Goal: Task Accomplishment & Management: Complete application form

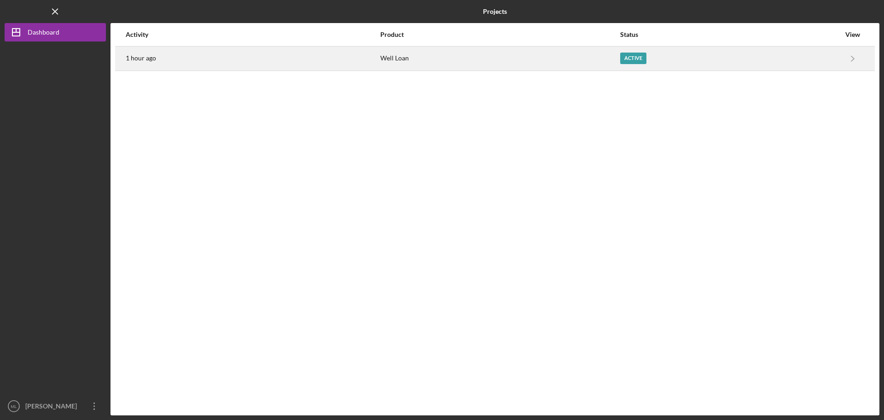
click at [604, 59] on div "Well Loan" at bounding box center [500, 58] width 239 height 23
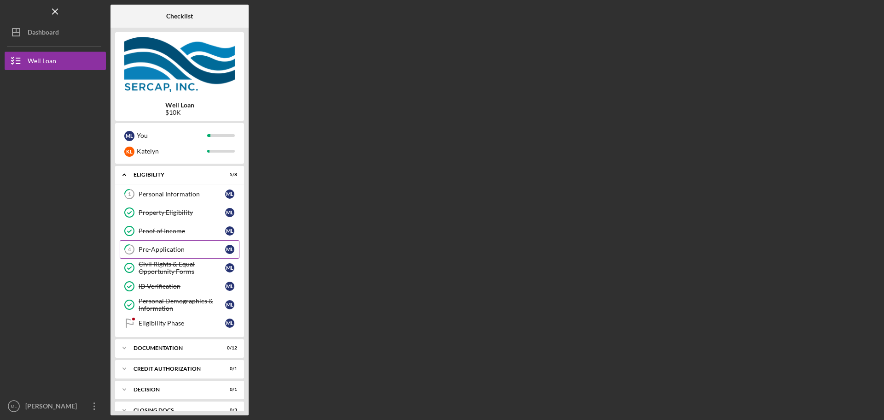
click at [178, 249] on div "Pre-Application" at bounding box center [182, 249] width 87 height 7
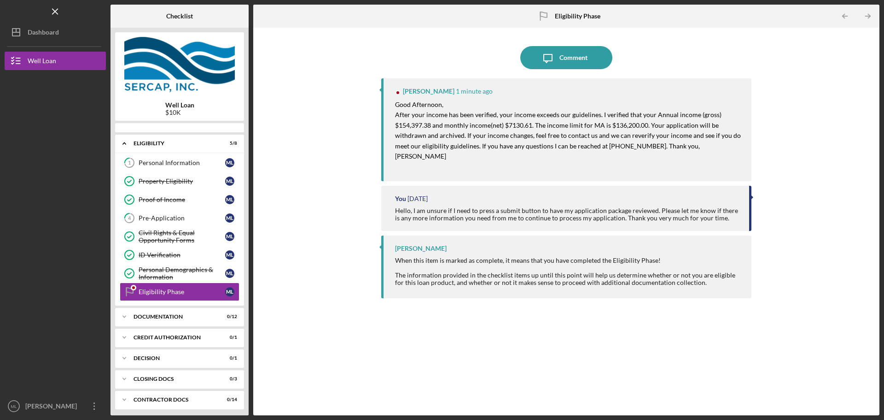
scroll to position [19, 0]
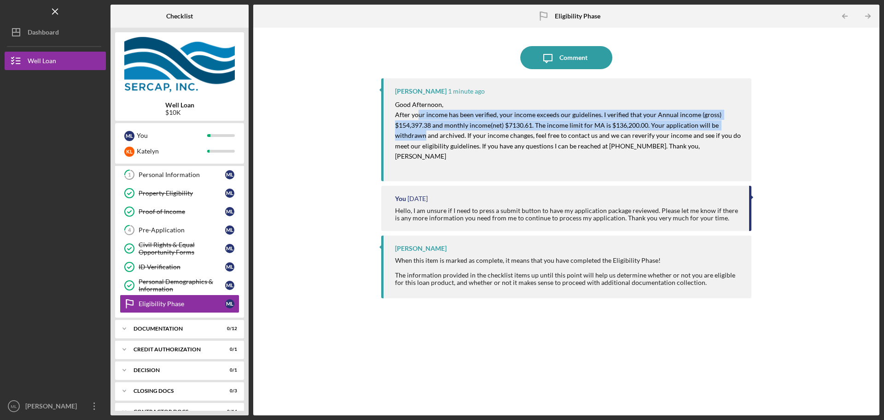
drag, startPoint x: 419, startPoint y: 111, endPoint x: 425, endPoint y: 135, distance: 24.6
click at [425, 135] on mark "After your income has been verified, your income exceeds our guidelines. I veri…" at bounding box center [568, 135] width 347 height 49
click at [427, 134] on mark "After your income has been verified, your income exceeds our guidelines. I veri…" at bounding box center [568, 135] width 347 height 49
click at [473, 125] on mark "After your income has been verified, your income exceeds our guidelines. I veri…" at bounding box center [568, 135] width 347 height 49
drag, startPoint x: 397, startPoint y: 113, endPoint x: 545, endPoint y: 123, distance: 148.7
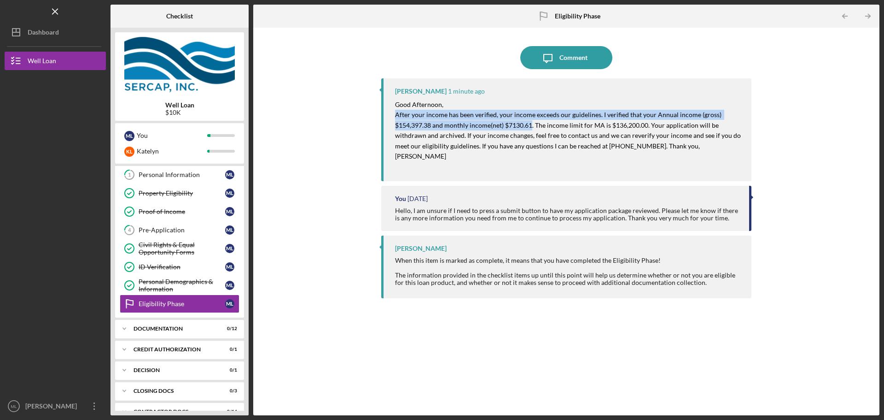
click at [533, 125] on mark "After your income has been verified, your income exceeds our guidelines. I veri…" at bounding box center [568, 135] width 347 height 49
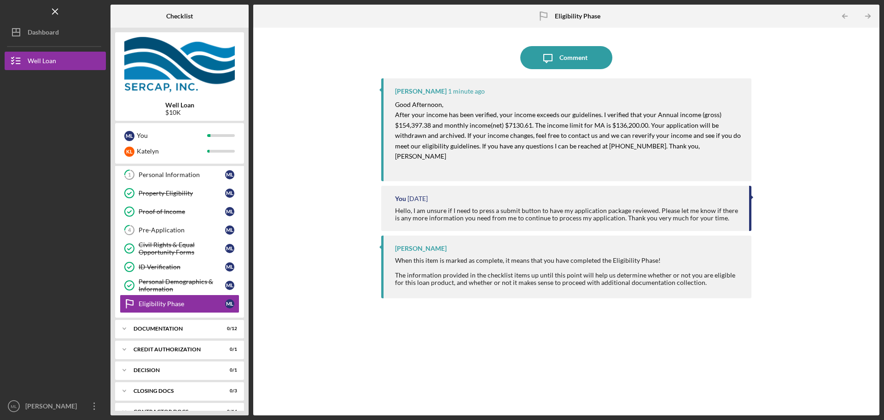
click at [550, 122] on mark "After your income has been verified, your income exceeds our guidelines. I veri…" at bounding box center [568, 135] width 347 height 49
click at [430, 124] on mark "After your income has been verified, your income exceeds our guidelines. I veri…" at bounding box center [568, 135] width 347 height 49
drag, startPoint x: 433, startPoint y: 124, endPoint x: 381, endPoint y: 114, distance: 53.0
click at [381, 114] on div "Icon/Message Comment Erica Jenkins 1 minute ago Good Afternoon, After your inco…" at bounding box center [566, 221] width 617 height 378
click at [438, 129] on p "After your income has been verified, your income exceeds our guidelines. I veri…" at bounding box center [568, 136] width 347 height 52
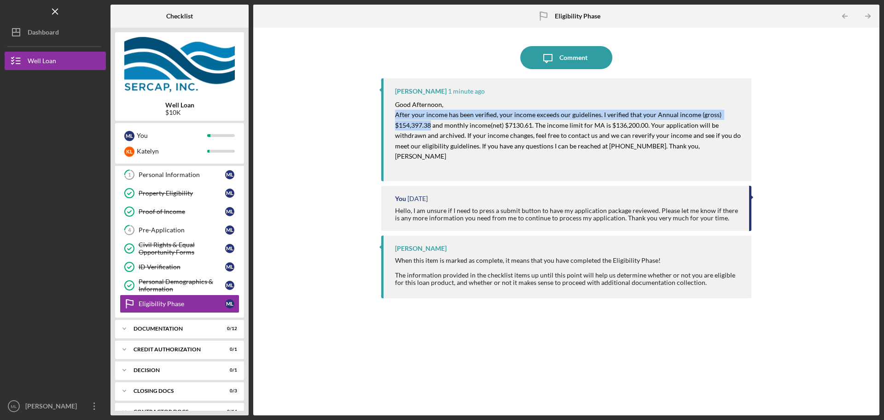
drag, startPoint x: 431, startPoint y: 125, endPoint x: 394, endPoint y: 114, distance: 38.5
click at [394, 114] on div "Erica Jenkins 1 minute ago Good Afternoon, After your income has been verified,…" at bounding box center [566, 129] width 370 height 103
click at [395, 114] on div "Erica Jenkins 1 minute ago Good Afternoon, After your income has been verified,…" at bounding box center [566, 129] width 370 height 103
click at [399, 112] on mark "After your income has been verified, your income exceeds our guidelines. I veri…" at bounding box center [568, 135] width 347 height 49
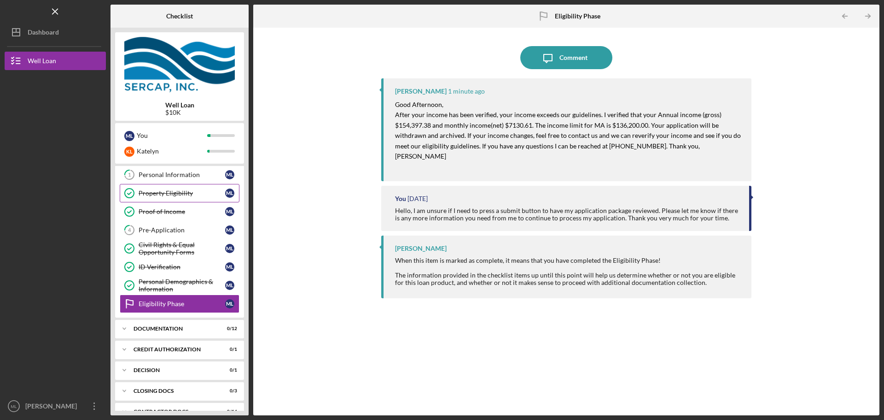
click at [167, 192] on div "Property Eligibility" at bounding box center [182, 192] width 87 height 7
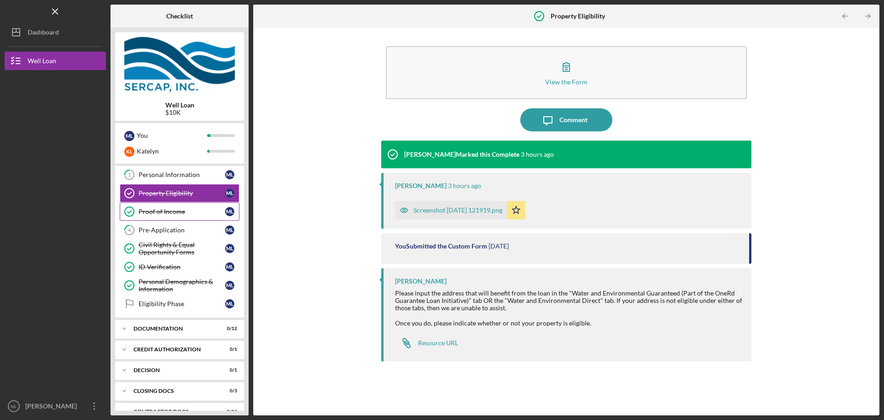
click at [164, 207] on link "Proof of Income Proof of Income M L" at bounding box center [180, 211] width 120 height 18
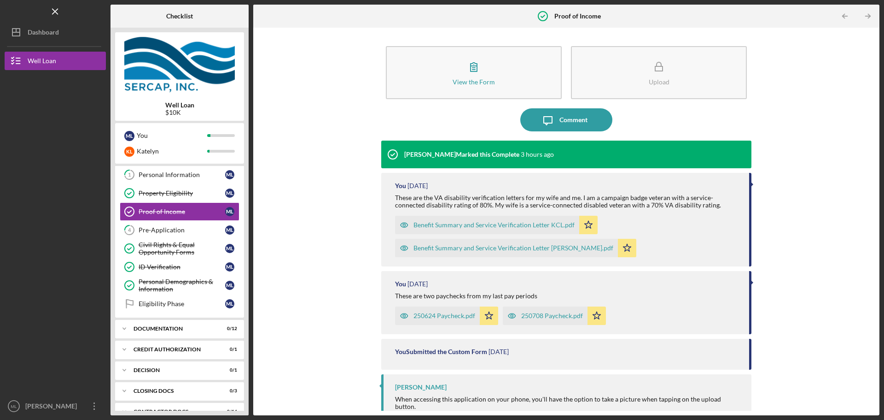
click at [460, 312] on div "250624 Paycheck.pdf" at bounding box center [445, 315] width 62 height 7
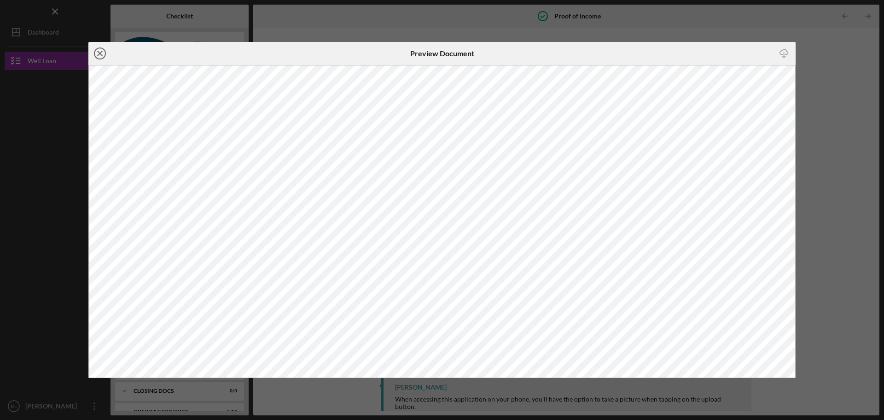
click at [103, 56] on icon "Icon/Close" at bounding box center [99, 53] width 23 height 23
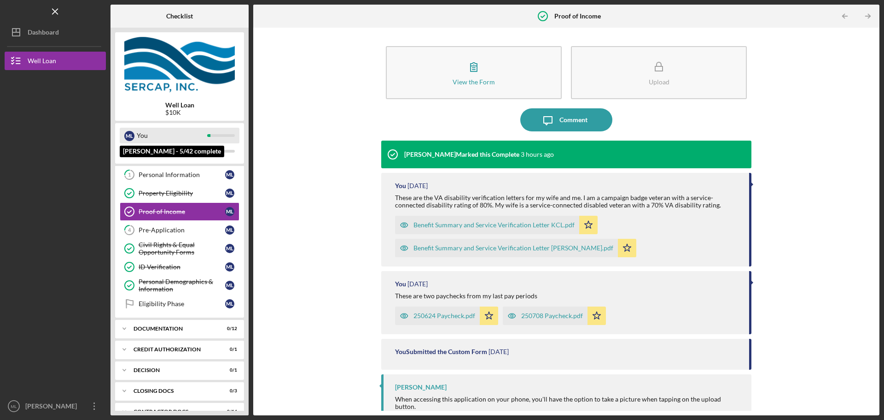
click at [161, 137] on div "You" at bounding box center [172, 136] width 70 height 16
click at [167, 230] on div "Pre-Application" at bounding box center [182, 229] width 87 height 7
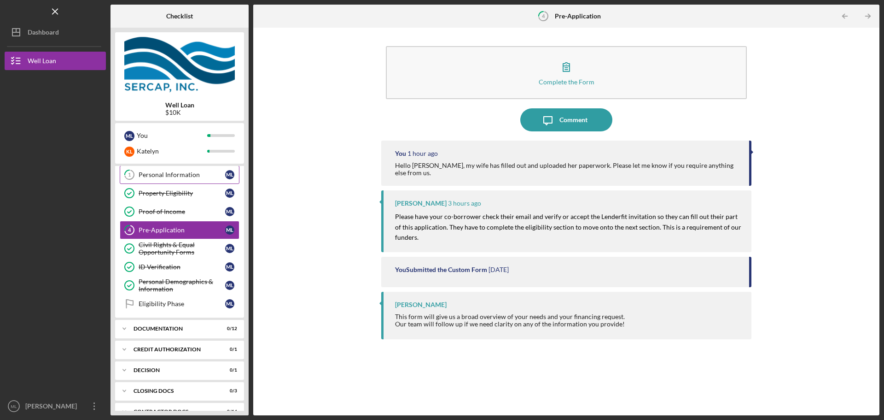
click at [161, 167] on link "1 Personal Information M L" at bounding box center [180, 174] width 120 height 18
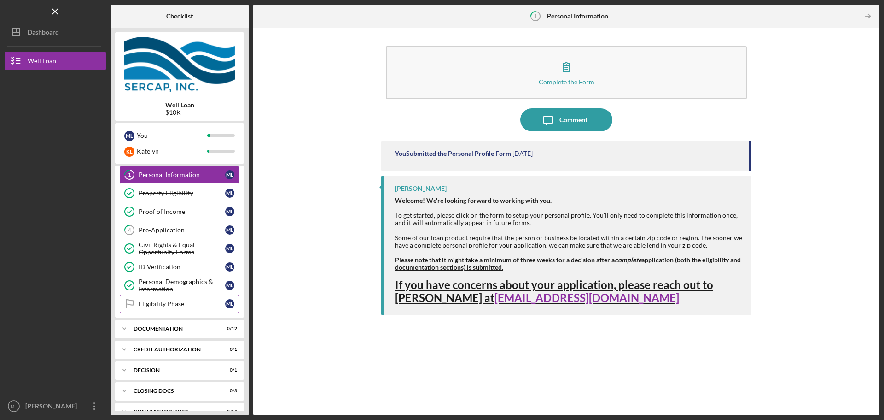
click at [160, 302] on div "Eligibility Phase" at bounding box center [182, 303] width 87 height 7
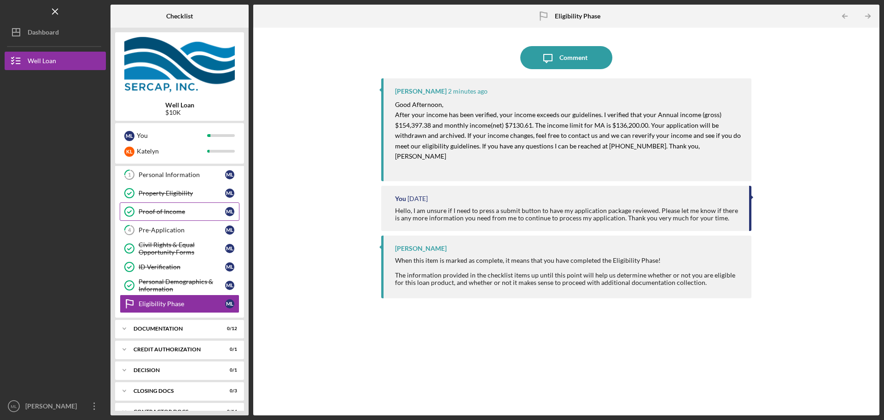
click at [167, 210] on div "Proof of Income" at bounding box center [182, 211] width 87 height 7
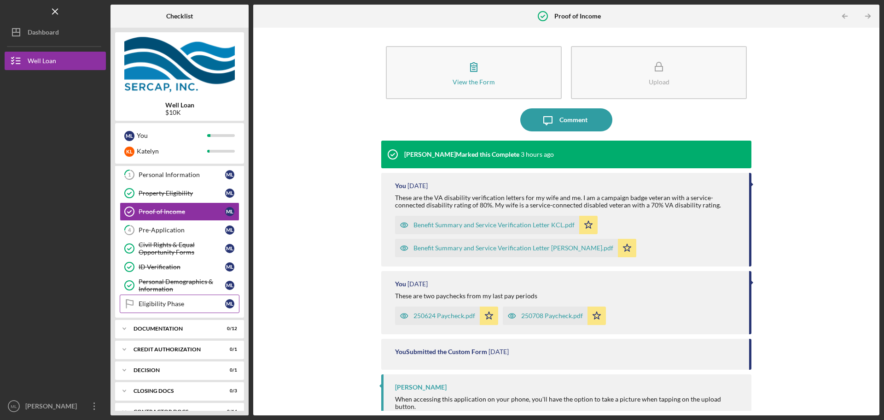
click at [185, 297] on link "Eligibility Phase Eligibility Phase M L" at bounding box center [180, 303] width 120 height 18
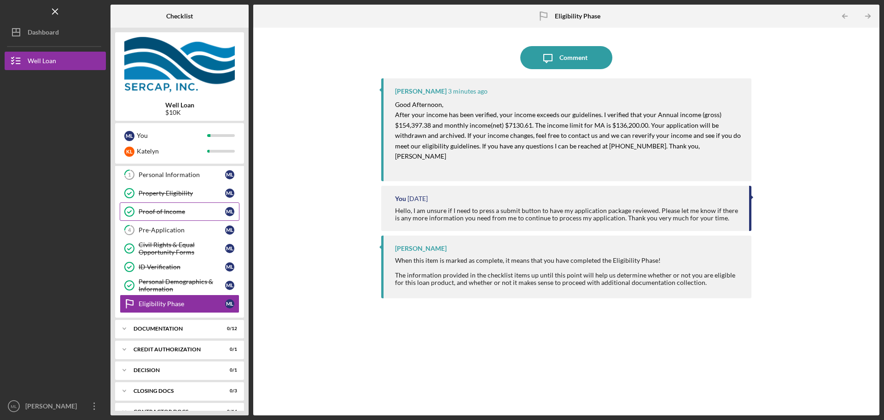
click at [186, 213] on div "Proof of Income" at bounding box center [182, 211] width 87 height 7
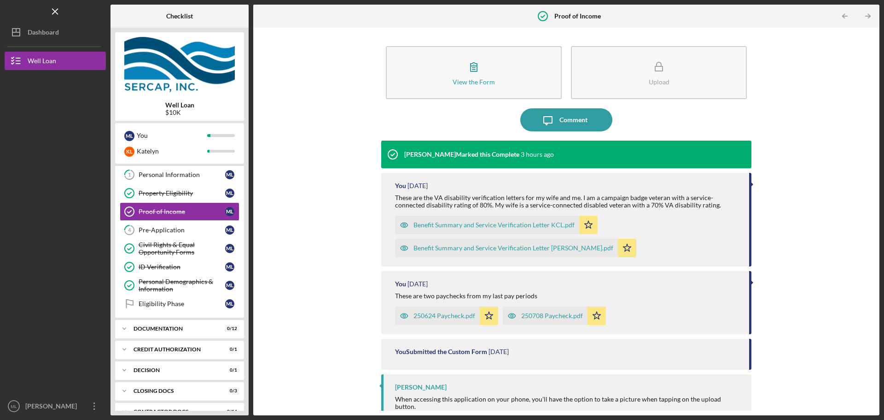
click at [443, 315] on div "250624 Paycheck.pdf" at bounding box center [445, 315] width 62 height 7
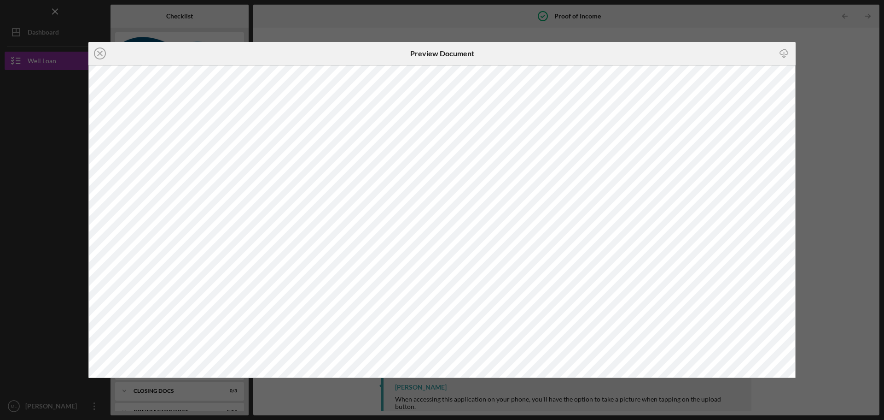
click at [94, 49] on icon "Icon/Close" at bounding box center [99, 53] width 23 height 23
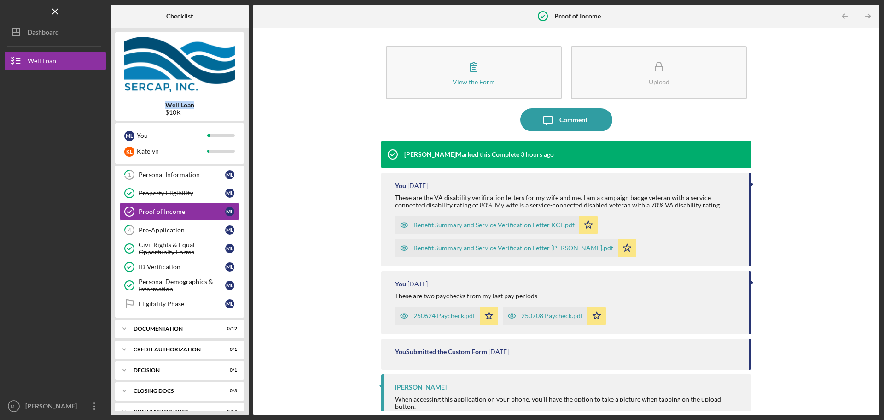
drag, startPoint x: 158, startPoint y: 99, endPoint x: 146, endPoint y: 97, distance: 11.7
click at [146, 97] on div "Well Loan $10K" at bounding box center [179, 76] width 129 height 88
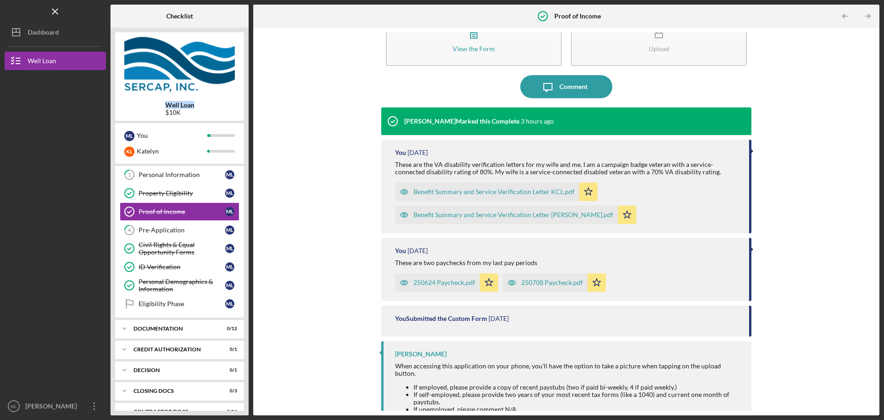
scroll to position [76, 0]
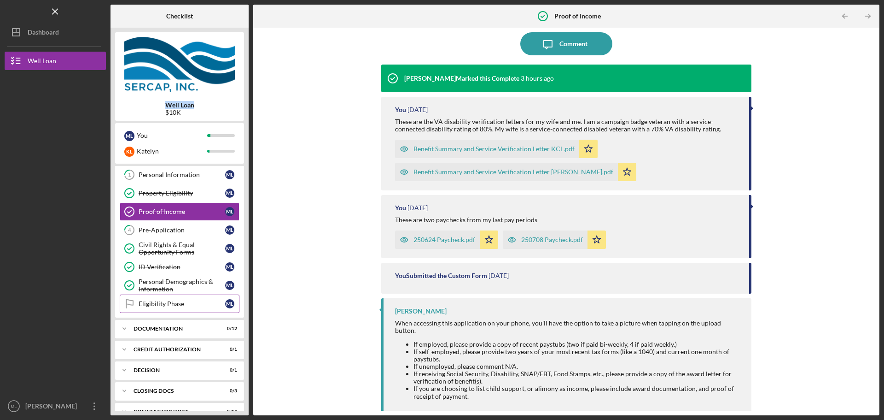
click at [170, 301] on div "Eligibility Phase" at bounding box center [182, 303] width 87 height 7
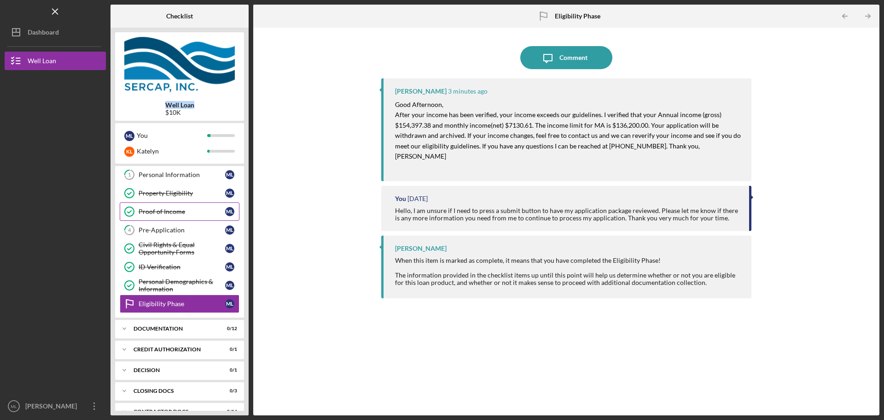
click at [163, 211] on div "Proof of Income" at bounding box center [182, 211] width 87 height 7
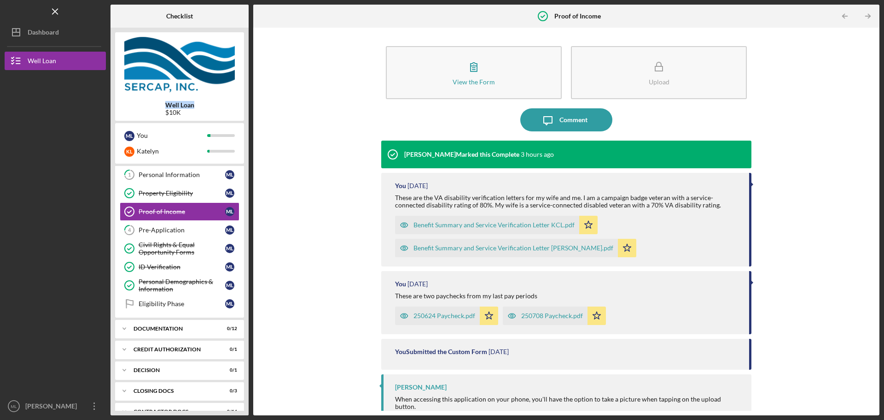
click at [553, 315] on div "250708 Paycheck.pdf" at bounding box center [552, 315] width 62 height 7
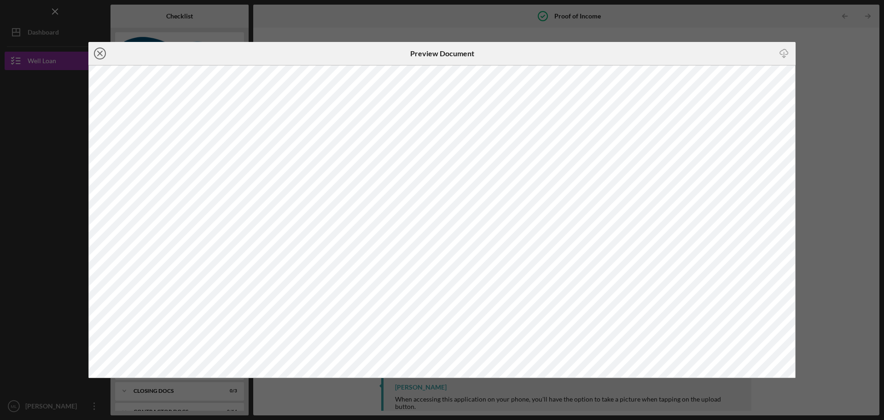
click at [104, 54] on icon "Icon/Close" at bounding box center [99, 53] width 23 height 23
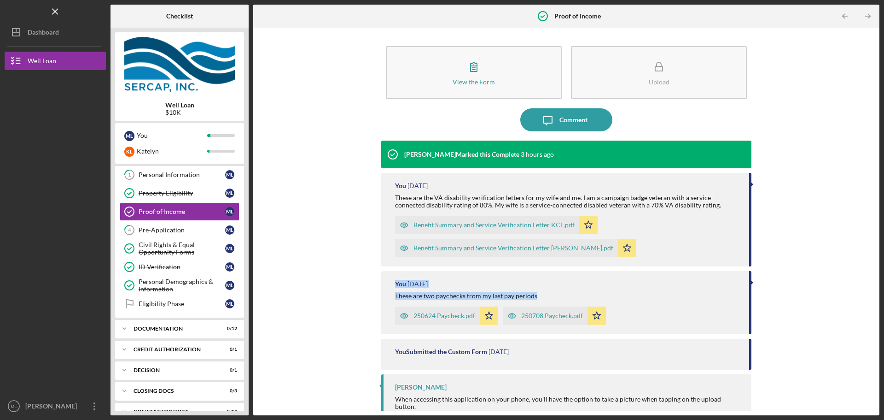
drag, startPoint x: 540, startPoint y: 299, endPoint x: 395, endPoint y: 287, distance: 146.0
click at [382, 287] on div "You 2 weeks ago These are two paychecks from my last pay periods 250624 Paychec…" at bounding box center [566, 302] width 370 height 63
click at [402, 287] on div "You" at bounding box center [400, 283] width 11 height 7
drag, startPoint x: 399, startPoint y: 282, endPoint x: 473, endPoint y: 290, distance: 74.6
click at [453, 288] on div "You 2 weeks ago These are two paychecks from my last pay periods 250624 Paychec…" at bounding box center [566, 302] width 370 height 63
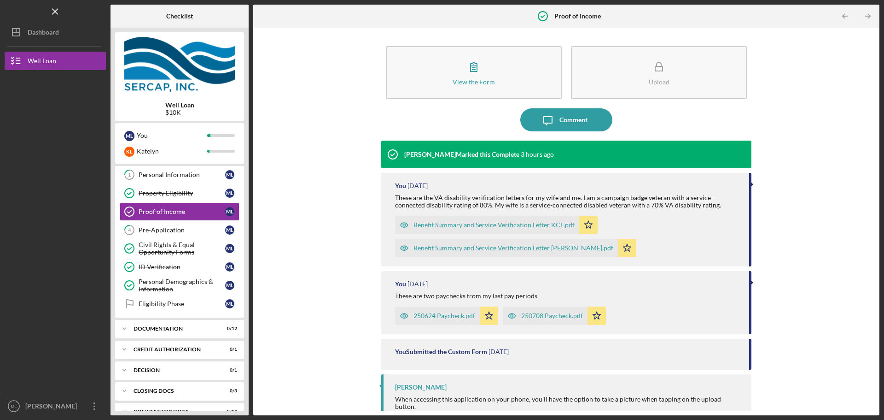
click at [474, 290] on div "You 2 weeks ago These are two paychecks from my last pay periods 250624 Paychec…" at bounding box center [566, 302] width 370 height 63
drag, startPoint x: 510, startPoint y: 296, endPoint x: 377, endPoint y: 281, distance: 134.4
click at [377, 281] on div "View the Form Form Upload Icon/Message Comment Erica Jenkins Marked this Comple…" at bounding box center [566, 221] width 617 height 378
click at [520, 305] on div "250708 Paycheck.pdf Icon/Star" at bounding box center [557, 313] width 108 height 23
click at [516, 296] on div "These are two paychecks from my last pay periods" at bounding box center [466, 295] width 142 height 7
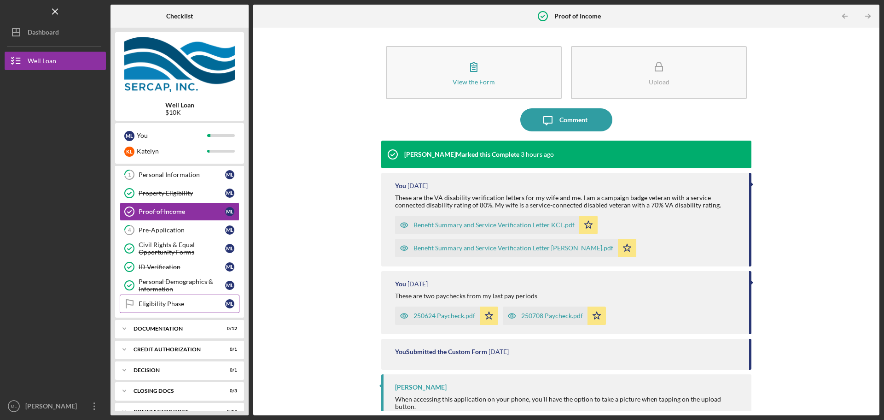
click at [160, 297] on link "Eligibility Phase Eligibility Phase M L" at bounding box center [180, 303] width 120 height 18
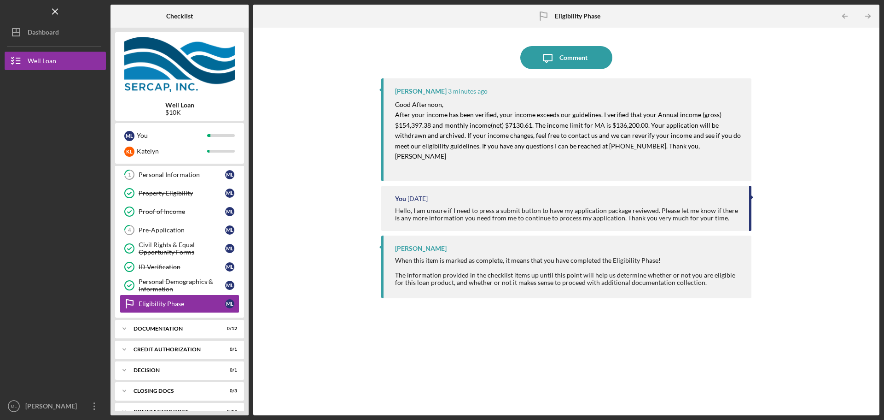
click at [601, 113] on mark "After your income has been verified, your income exceeds our guidelines. I veri…" at bounding box center [568, 135] width 347 height 49
drag, startPoint x: 599, startPoint y: 112, endPoint x: 429, endPoint y: 126, distance: 170.5
click at [429, 126] on mark "After your income has been verified, your income exceeds our guidelines. I veri…" at bounding box center [568, 135] width 347 height 49
drag, startPoint x: 433, startPoint y: 125, endPoint x: 656, endPoint y: 116, distance: 222.7
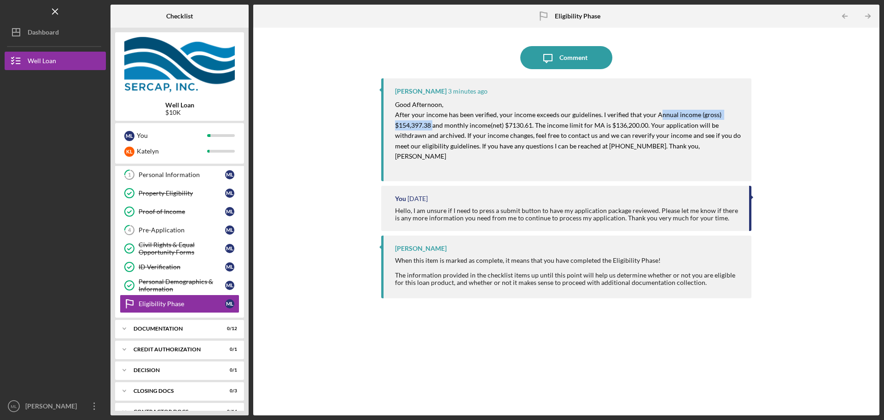
click at [656, 116] on mark "After your income has been verified, your income exceeds our guidelines. I veri…" at bounding box center [568, 135] width 347 height 49
drag, startPoint x: 653, startPoint y: 115, endPoint x: 432, endPoint y: 127, distance: 221.9
click at [432, 127] on mark "After your income has been verified, your income exceeds our guidelines. I veri…" at bounding box center [568, 135] width 347 height 49
click at [430, 127] on mark "After your income has been verified, your income exceeds our guidelines. I veri…" at bounding box center [568, 135] width 347 height 49
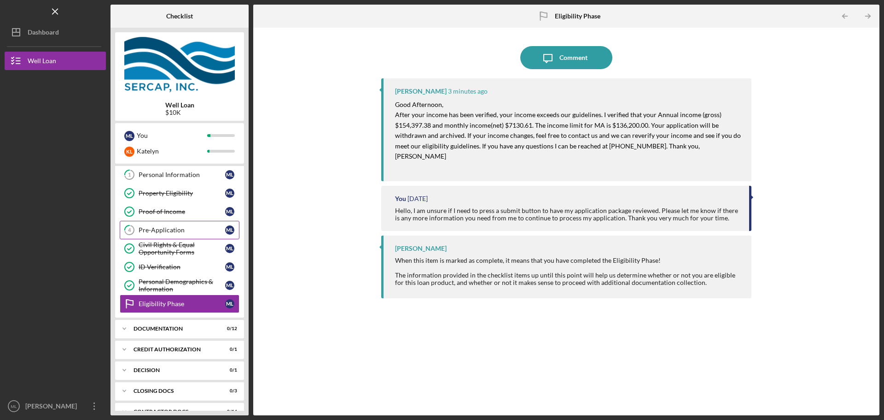
click at [164, 226] on link "4 Pre-Application M L" at bounding box center [180, 230] width 120 height 18
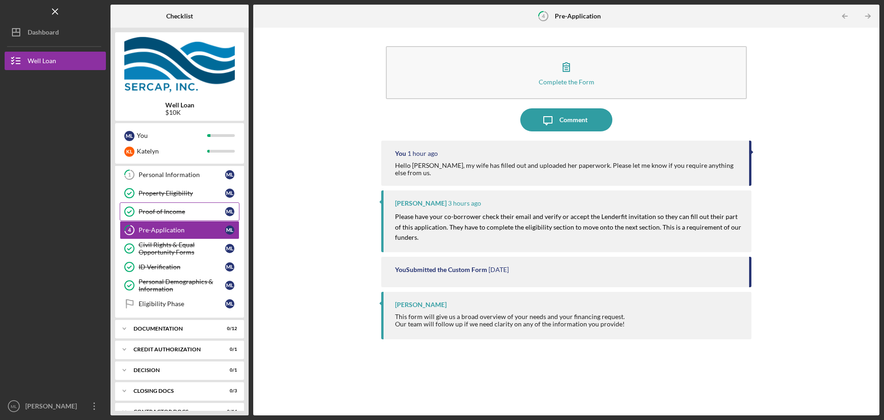
click at [146, 212] on div "Proof of Income" at bounding box center [182, 211] width 87 height 7
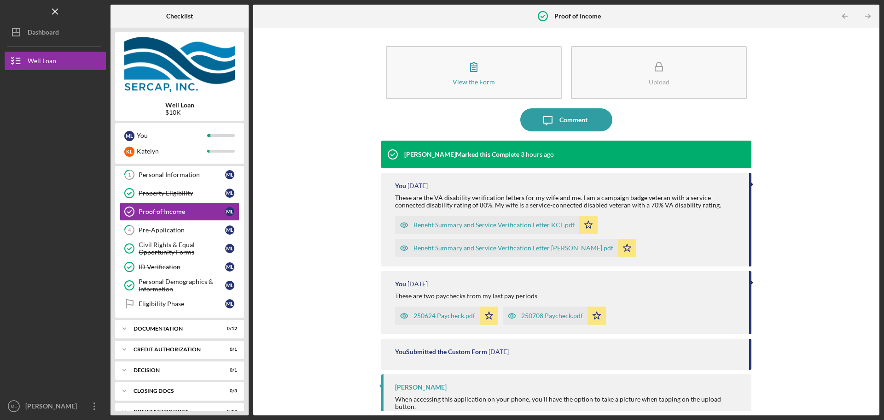
click at [421, 313] on div "250624 Paycheck.pdf" at bounding box center [445, 315] width 62 height 7
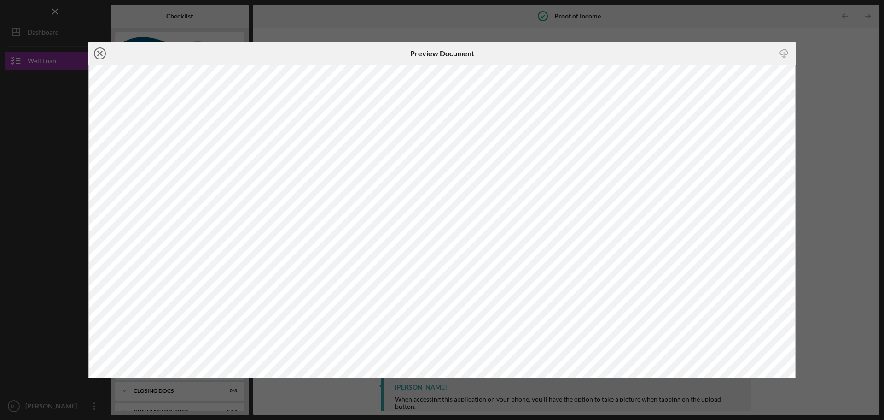
click at [99, 55] on line at bounding box center [100, 53] width 5 height 5
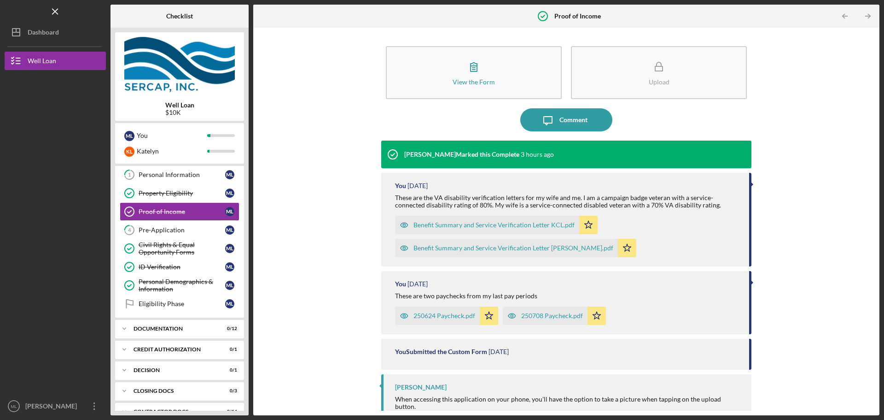
click at [433, 313] on div "250624 Paycheck.pdf" at bounding box center [445, 315] width 62 height 7
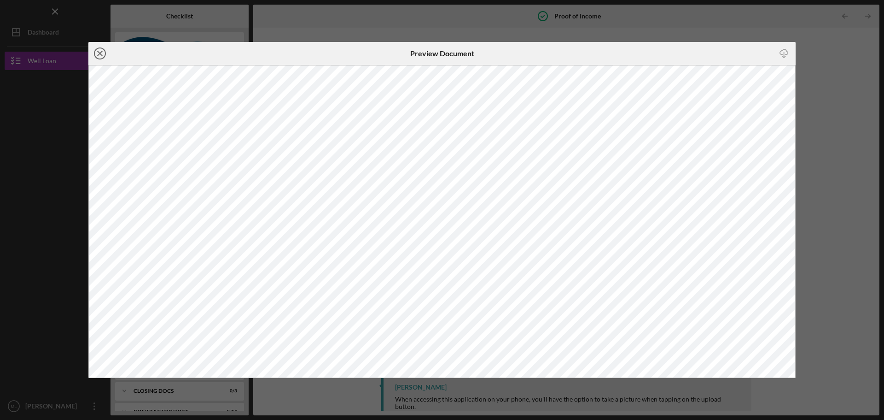
click at [103, 52] on icon "Icon/Close" at bounding box center [99, 53] width 23 height 23
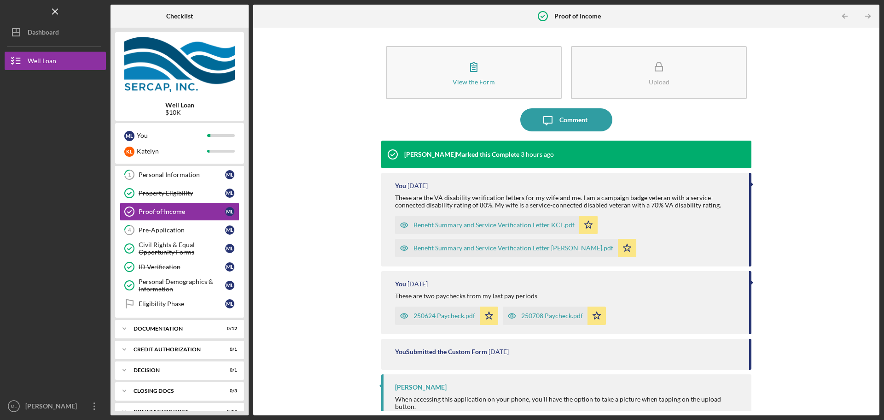
click at [446, 319] on div "250624 Paycheck.pdf" at bounding box center [437, 315] width 85 height 18
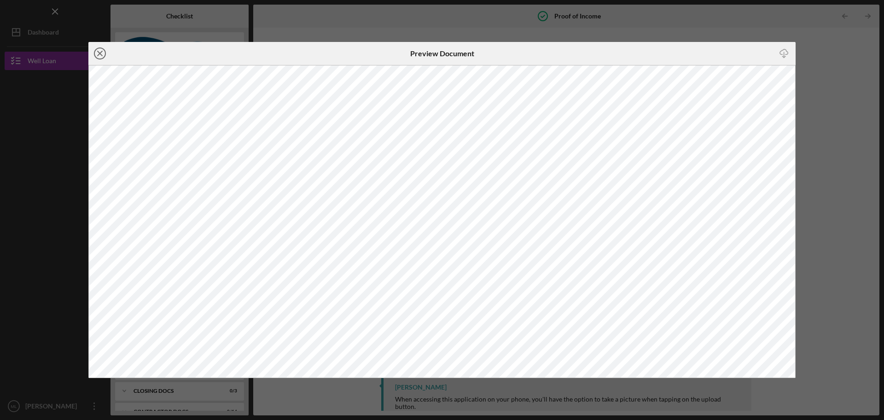
click at [105, 53] on icon "Icon/Close" at bounding box center [99, 53] width 23 height 23
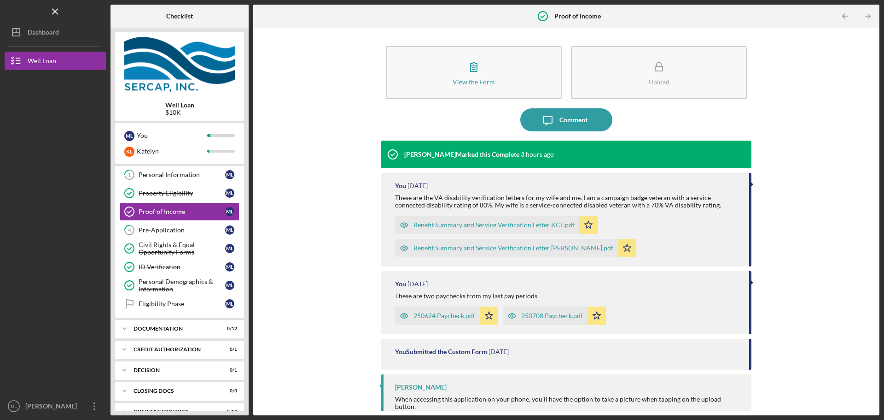
click at [537, 314] on div "250708 Paycheck.pdf" at bounding box center [552, 315] width 62 height 7
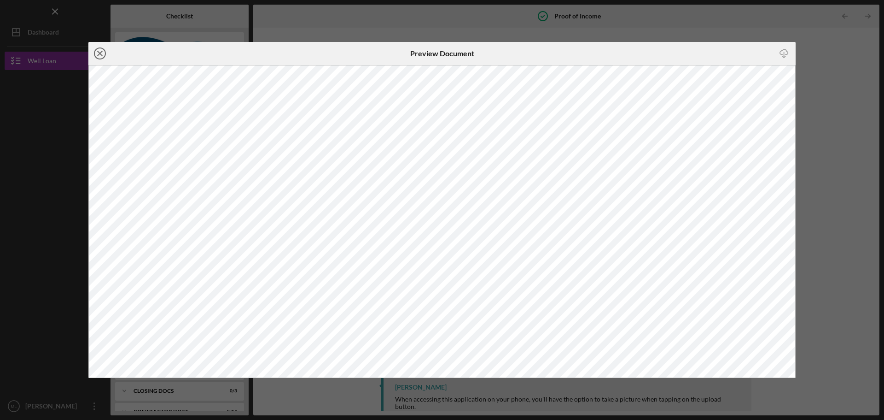
click at [105, 55] on icon "Icon/Close" at bounding box center [99, 53] width 23 height 23
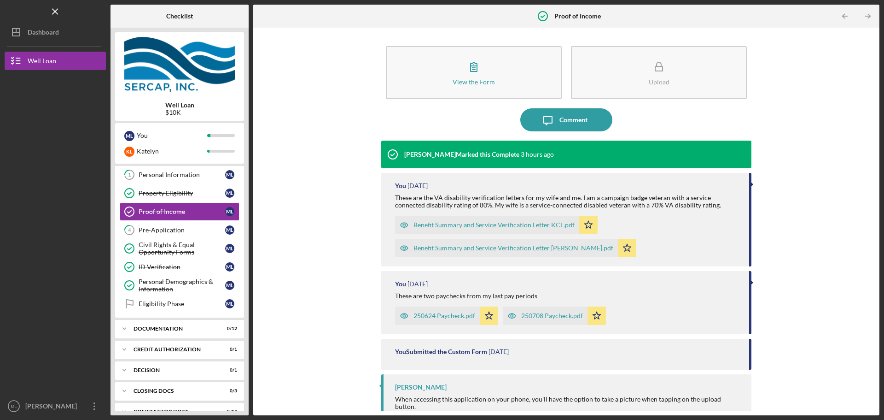
click at [457, 353] on div "You Submitted the Custom Form" at bounding box center [441, 351] width 92 height 7
drag, startPoint x: 476, startPoint y: 353, endPoint x: 422, endPoint y: 347, distance: 53.8
click at [422, 348] on div "You Submitted the Custom Form" at bounding box center [441, 351] width 92 height 7
drag, startPoint x: 422, startPoint y: 347, endPoint x: 417, endPoint y: 347, distance: 5.5
click at [422, 348] on div "You Submitted the Custom Form" at bounding box center [441, 351] width 92 height 7
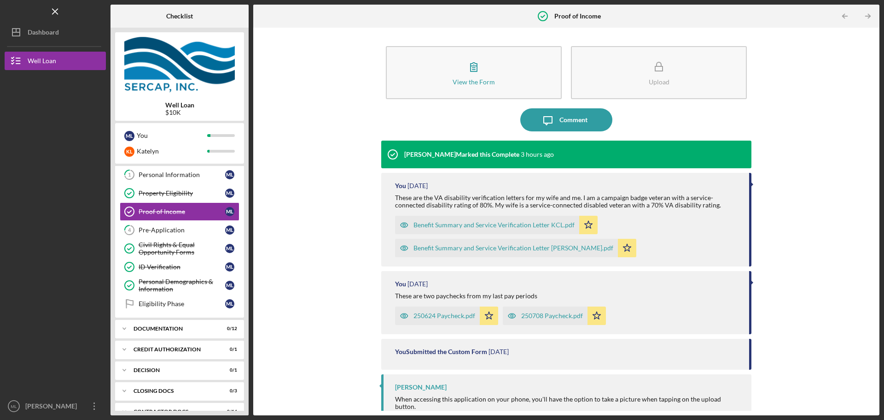
drag, startPoint x: 405, startPoint y: 351, endPoint x: 391, endPoint y: 350, distance: 13.8
click at [403, 351] on div "You Submitted the Custom Form" at bounding box center [441, 351] width 92 height 7
drag, startPoint x: 395, startPoint y: 351, endPoint x: 587, endPoint y: 363, distance: 192.9
click at [587, 363] on div "You Submitted the Custom Form 2 weeks ago" at bounding box center [566, 354] width 370 height 30
click at [549, 355] on div "You Submitted the Custom Form 2 weeks ago" at bounding box center [567, 351] width 345 height 7
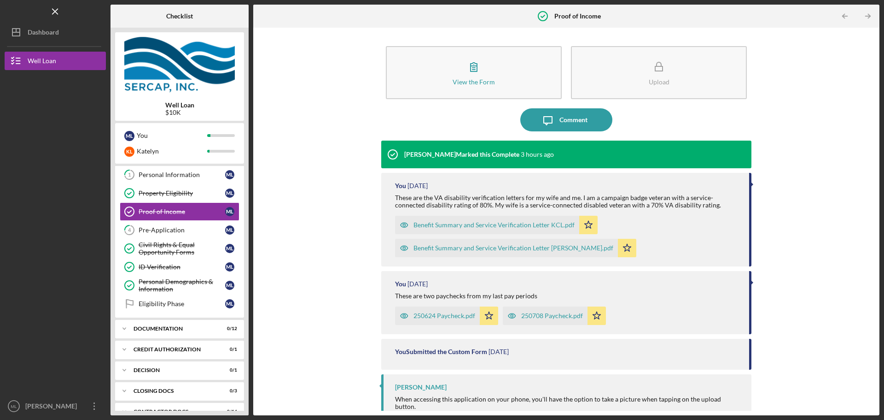
click at [438, 306] on div "250624 Paycheck.pdf Icon/Star" at bounding box center [449, 313] width 108 height 23
click at [439, 310] on div "250624 Paycheck.pdf" at bounding box center [437, 315] width 85 height 18
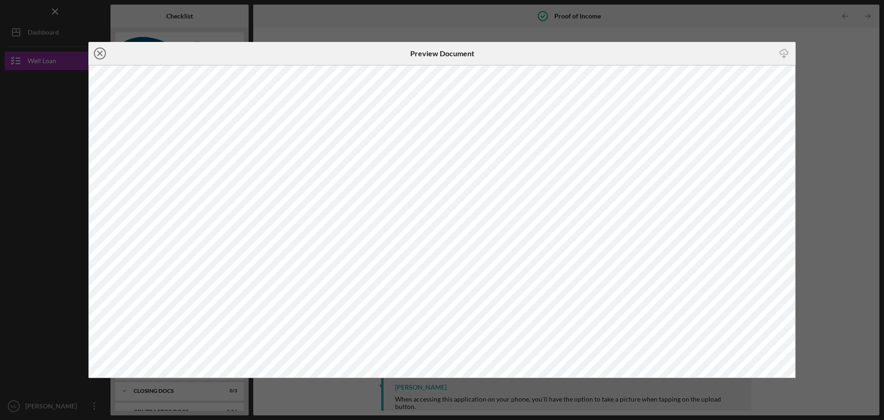
click at [100, 55] on icon "Icon/Close" at bounding box center [99, 53] width 23 height 23
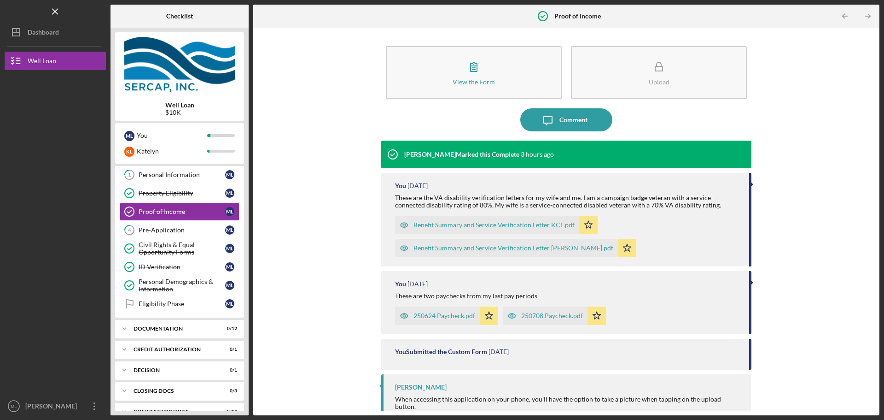
click at [528, 312] on div "250708 Paycheck.pdf" at bounding box center [552, 315] width 62 height 7
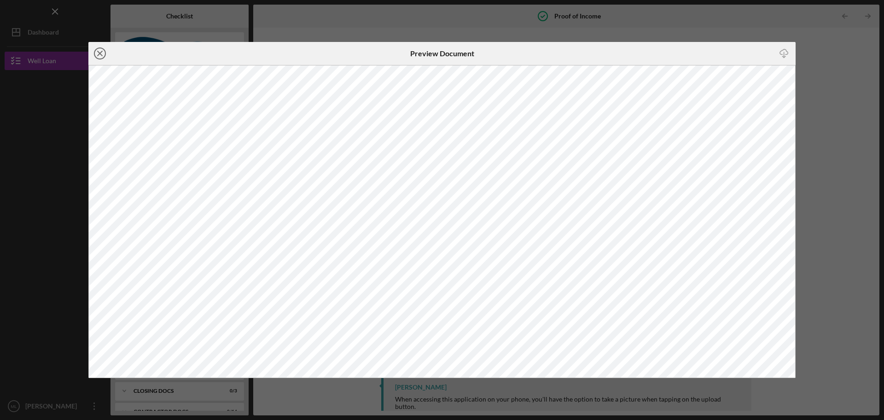
click at [101, 55] on line at bounding box center [100, 53] width 5 height 5
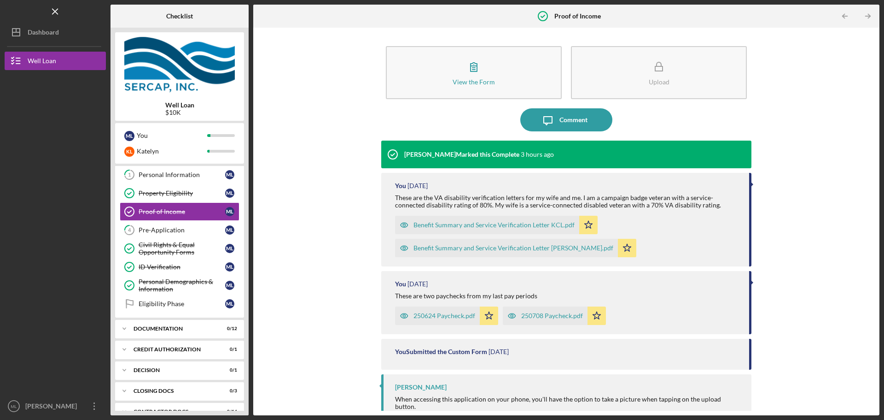
click at [437, 320] on div "250624 Paycheck.pdf" at bounding box center [437, 315] width 85 height 18
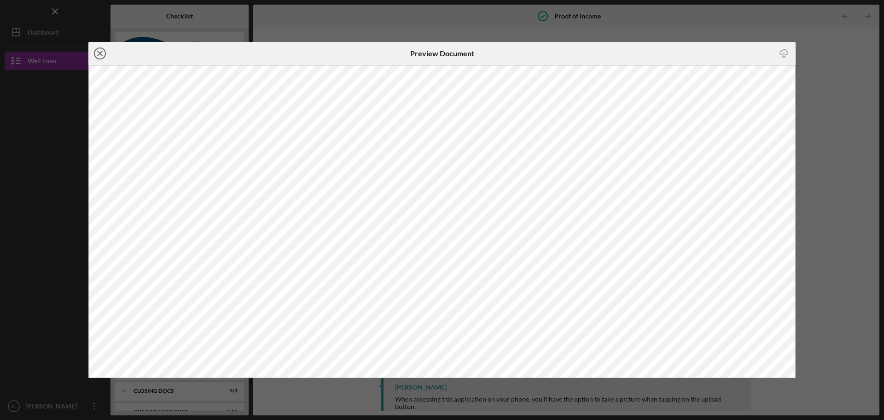
click at [97, 50] on icon "Icon/Close" at bounding box center [99, 53] width 23 height 23
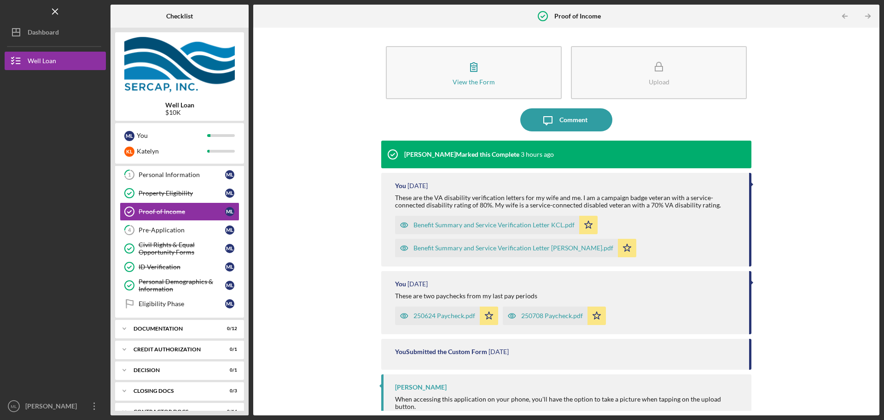
click at [547, 317] on div "250708 Paycheck.pdf" at bounding box center [552, 315] width 62 height 7
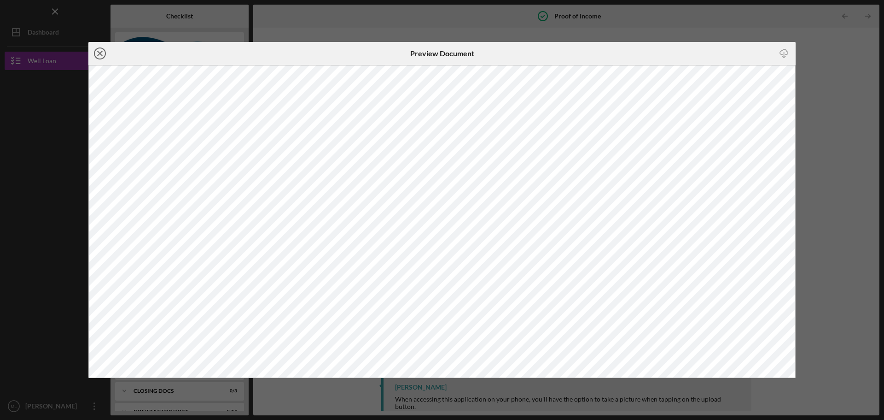
click at [100, 58] on icon "Icon/Close" at bounding box center [99, 53] width 23 height 23
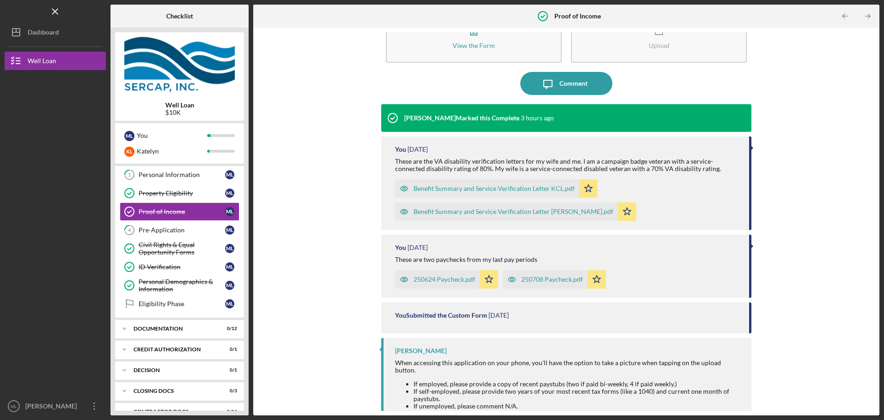
scroll to position [76, 0]
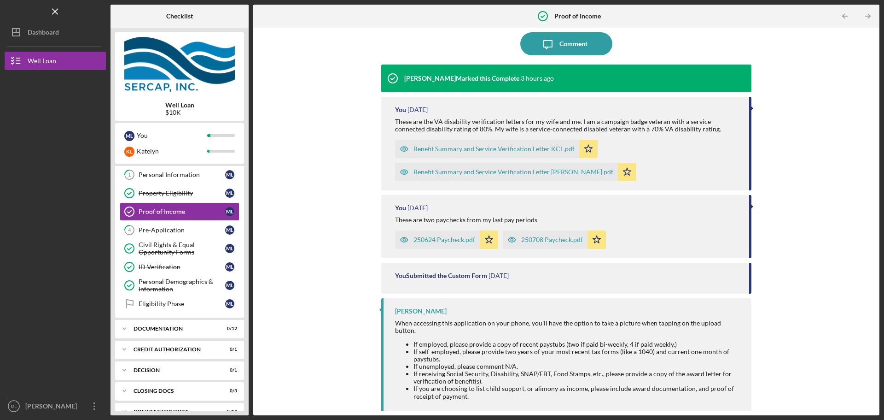
click at [470, 241] on div "250624 Paycheck.pdf" at bounding box center [445, 239] width 62 height 7
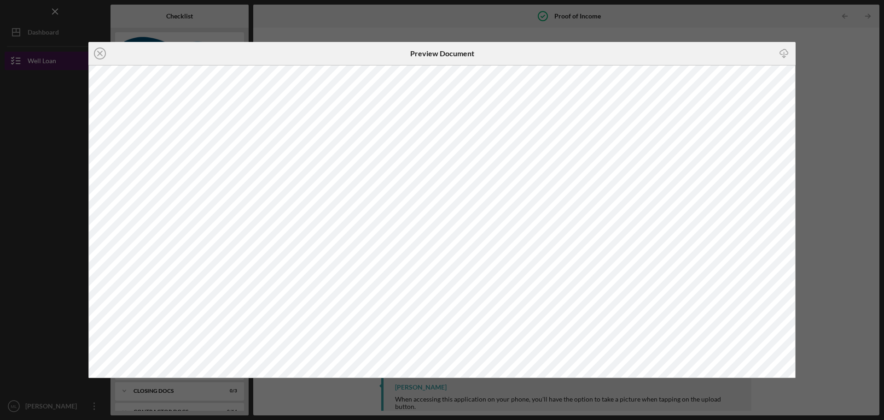
drag, startPoint x: 102, startPoint y: 56, endPoint x: 98, endPoint y: 53, distance: 5.2
click at [98, 54] on icon "Icon/Close" at bounding box center [99, 53] width 23 height 23
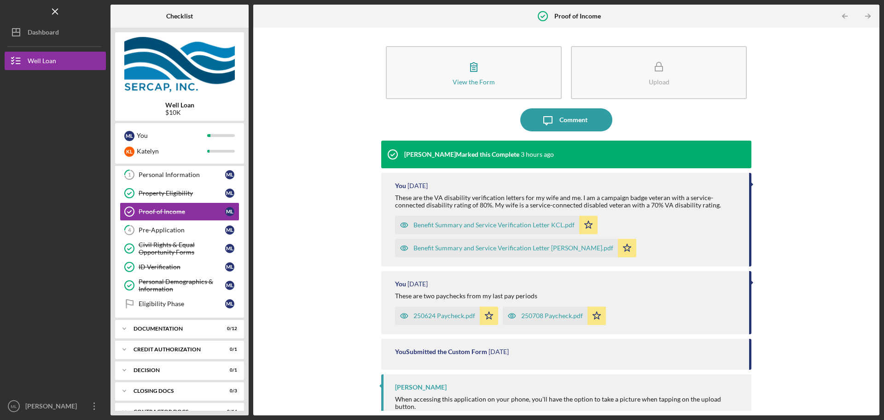
click at [434, 313] on div "250624 Paycheck.pdf" at bounding box center [445, 315] width 62 height 7
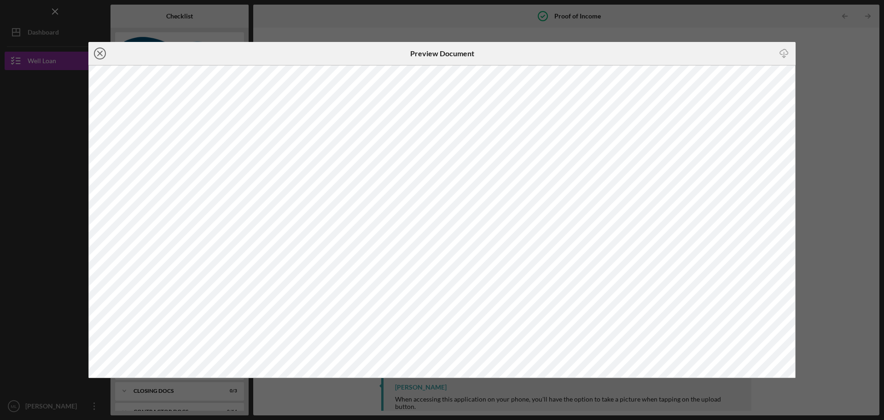
click at [104, 56] on icon "Icon/Close" at bounding box center [99, 53] width 23 height 23
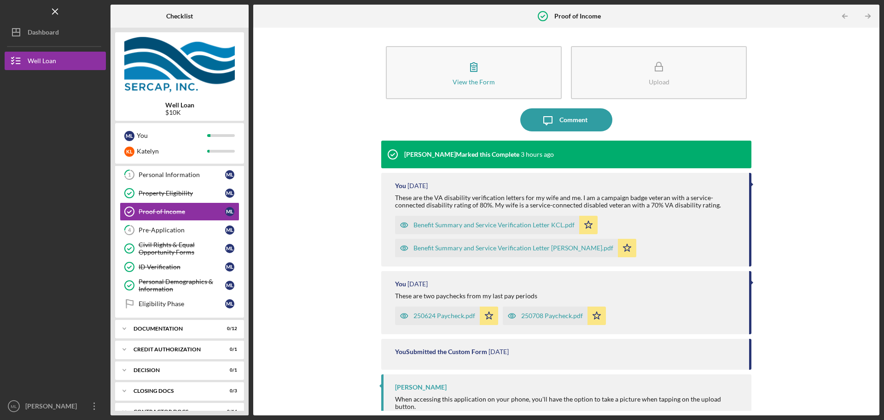
click at [439, 312] on div "250624 Paycheck.pdf" at bounding box center [445, 315] width 62 height 7
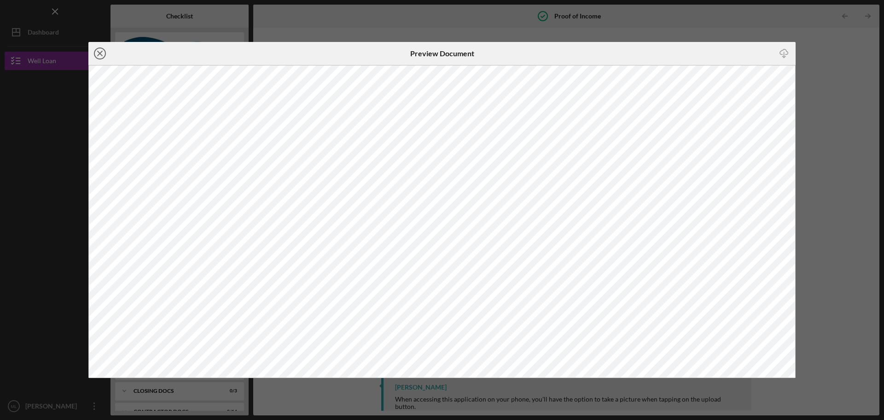
click at [99, 54] on line at bounding box center [100, 53] width 5 height 5
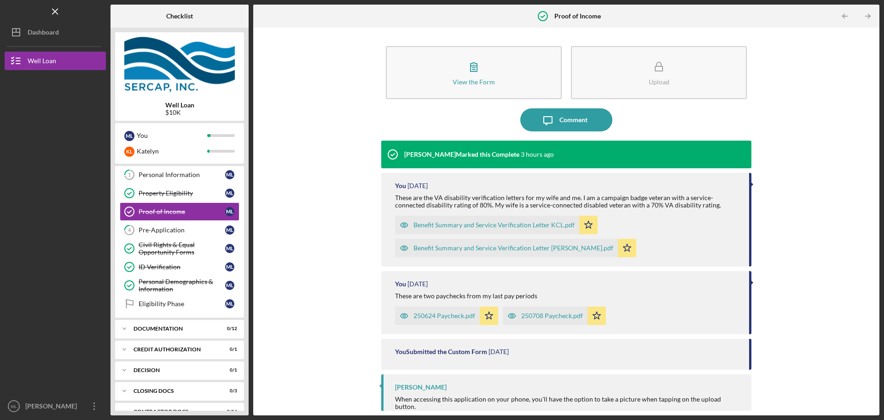
click at [459, 321] on div "250624 Paycheck.pdf" at bounding box center [437, 315] width 85 height 18
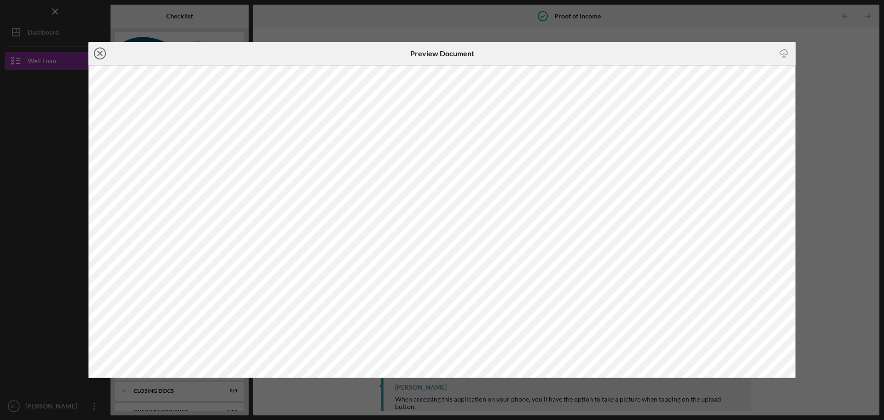
click at [98, 59] on circle at bounding box center [99, 53] width 11 height 11
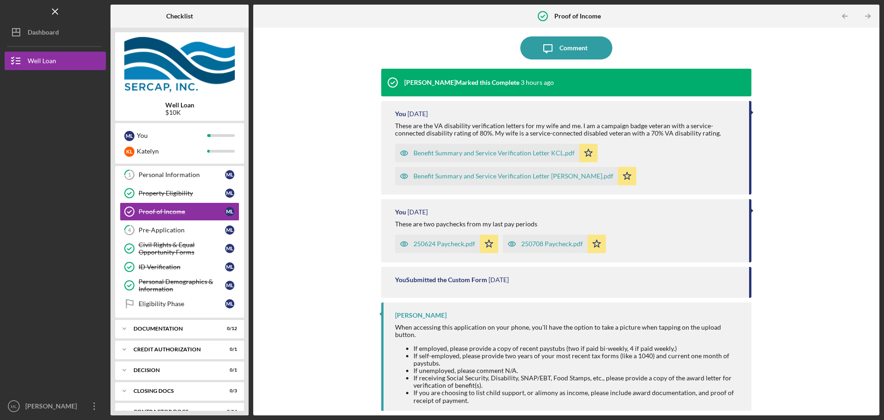
scroll to position [76, 0]
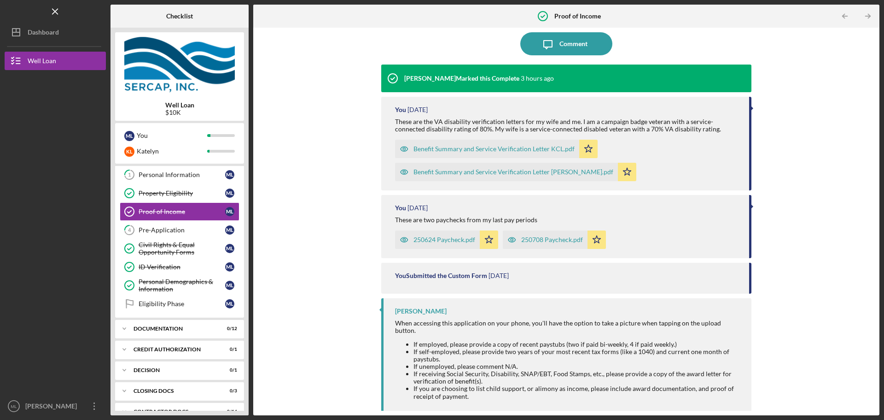
click at [448, 241] on div "250624 Paycheck.pdf" at bounding box center [445, 239] width 62 height 7
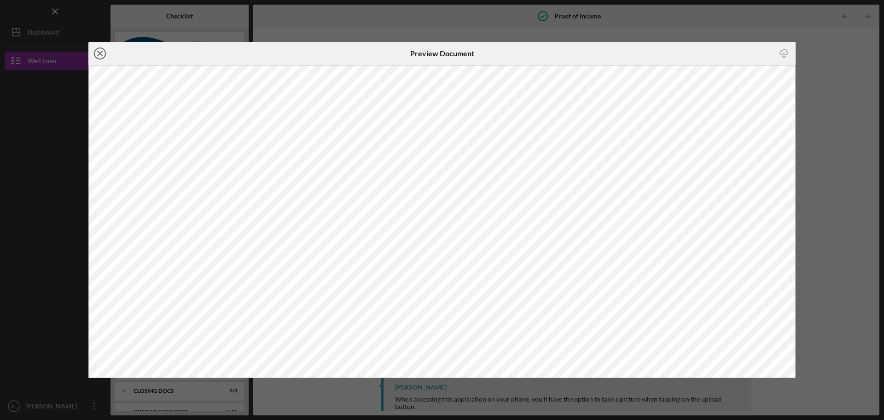
click at [101, 54] on line at bounding box center [100, 53] width 5 height 5
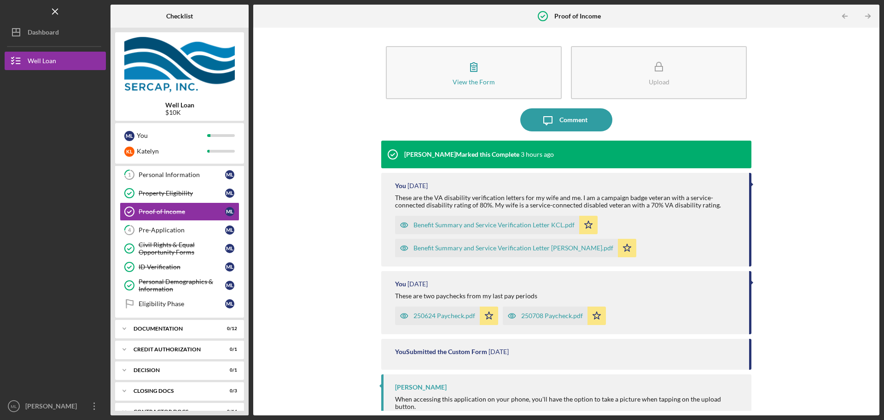
click at [527, 311] on div "250708 Paycheck.pdf" at bounding box center [545, 315] width 85 height 18
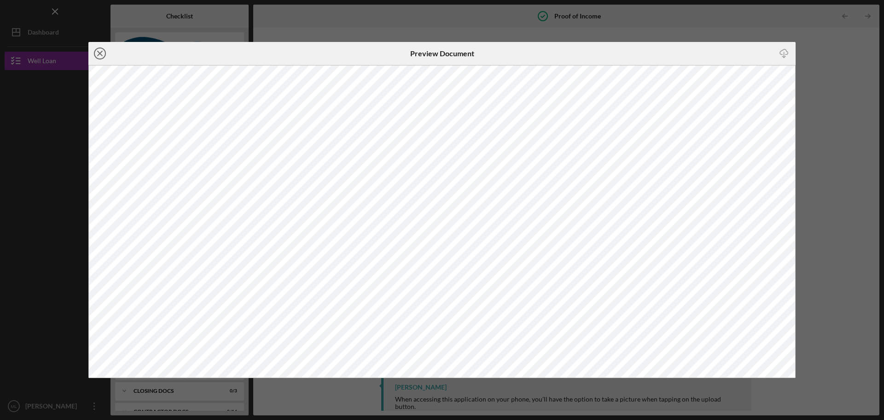
click at [103, 55] on icon "Icon/Close" at bounding box center [99, 53] width 23 height 23
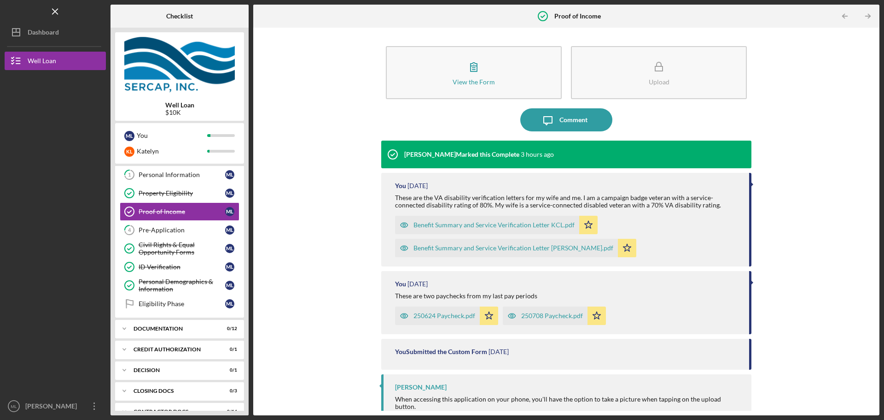
click at [455, 317] on div "250624 Paycheck.pdf" at bounding box center [445, 315] width 62 height 7
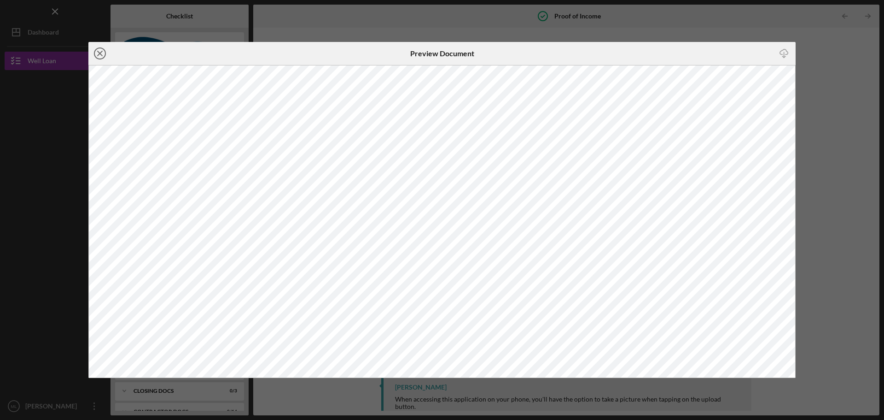
click at [105, 55] on icon "Icon/Close" at bounding box center [99, 53] width 23 height 23
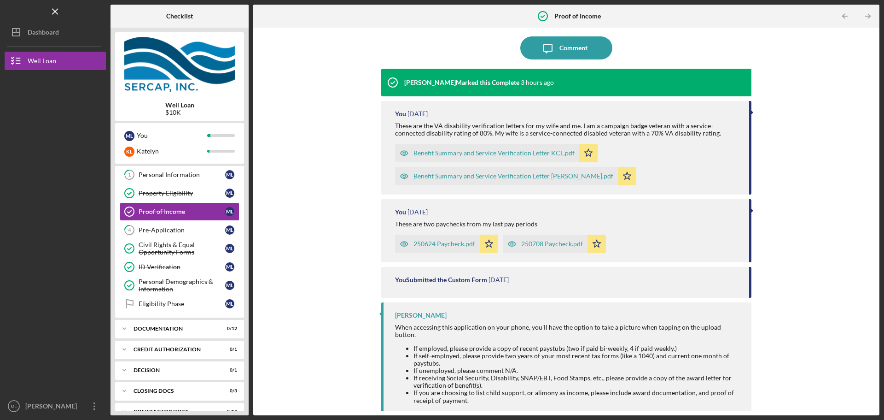
scroll to position [76, 0]
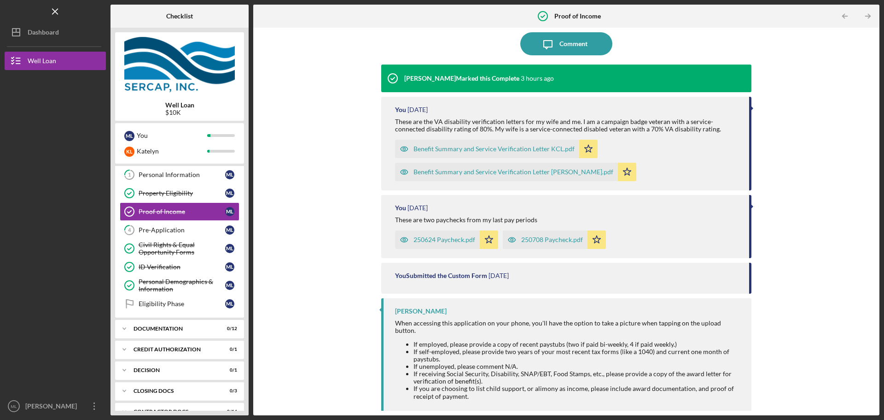
click at [449, 243] on div "250624 Paycheck.pdf" at bounding box center [445, 239] width 62 height 7
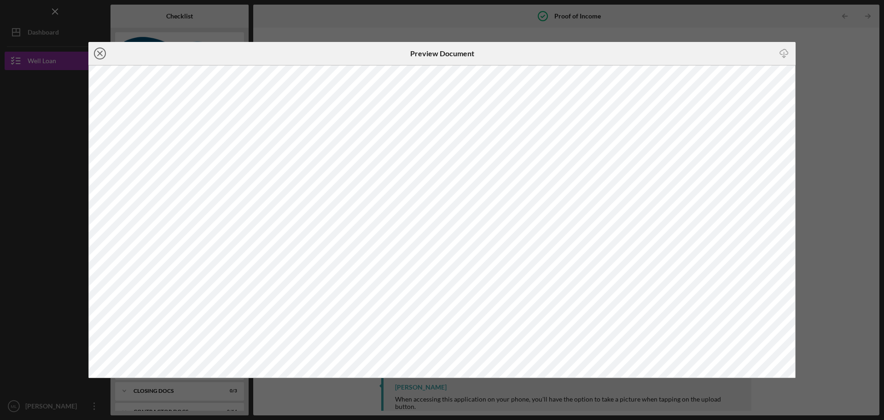
click at [105, 60] on icon "Icon/Close" at bounding box center [99, 53] width 23 height 23
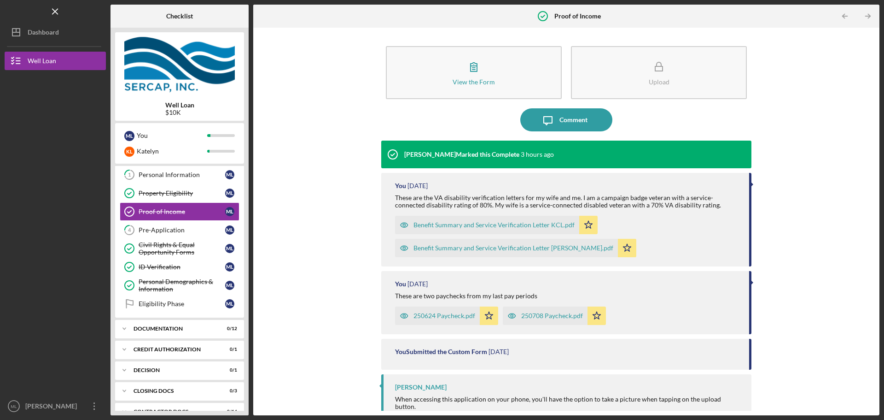
click at [559, 314] on div "250708 Paycheck.pdf" at bounding box center [552, 315] width 62 height 7
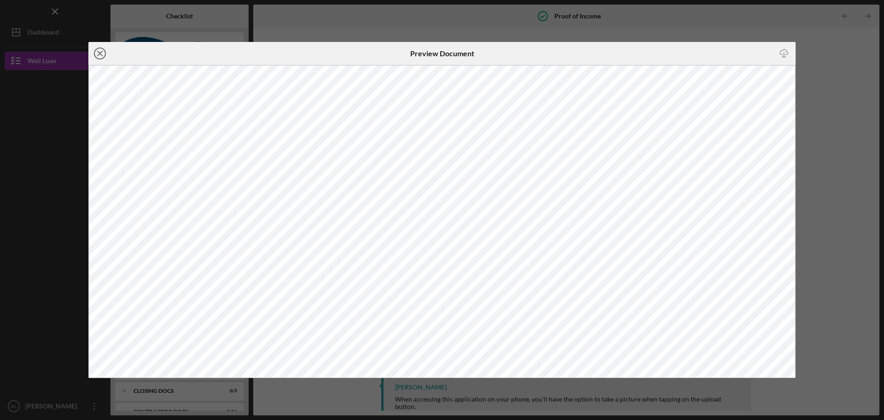
click at [98, 57] on icon "Icon/Close" at bounding box center [99, 53] width 23 height 23
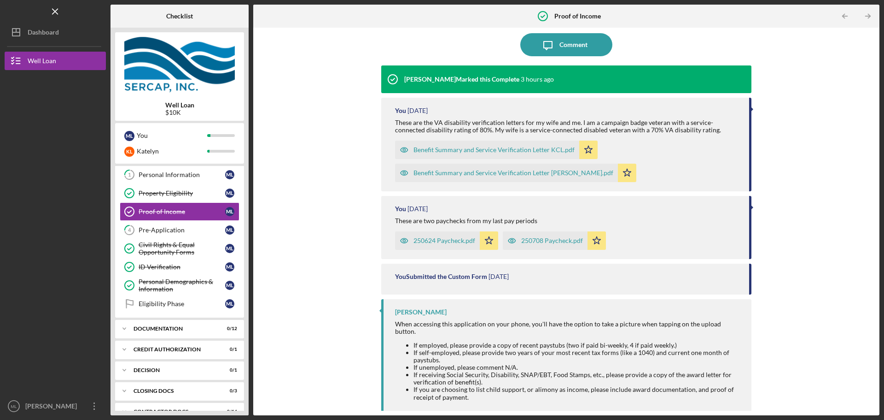
scroll to position [76, 0]
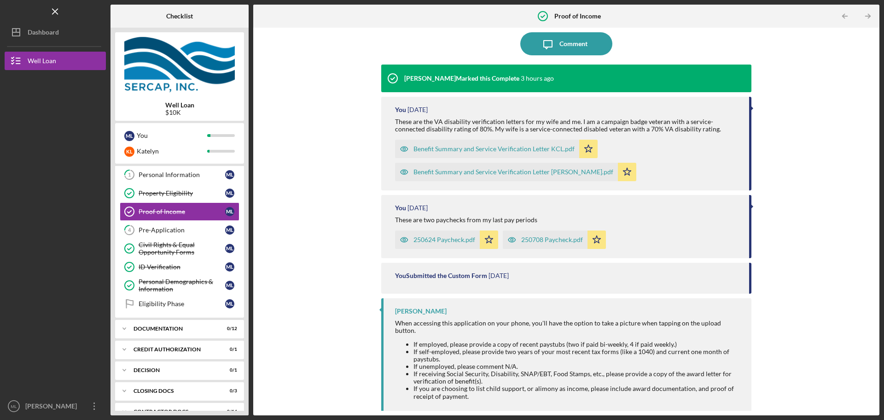
click at [463, 242] on div "250624 Paycheck.pdf" at bounding box center [445, 239] width 62 height 7
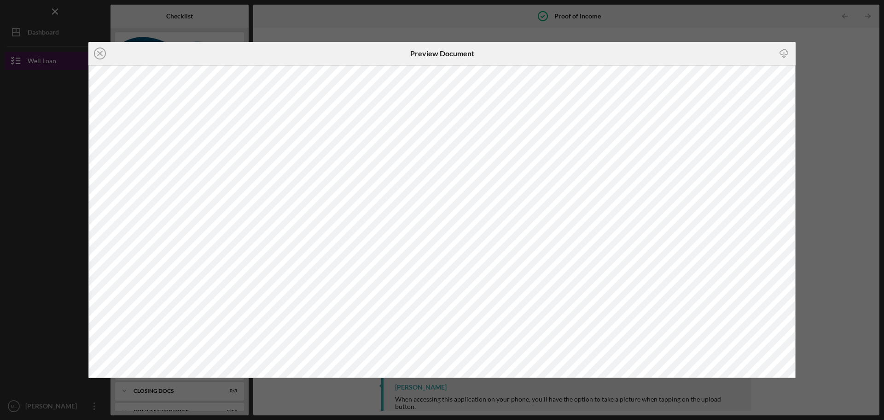
click at [100, 56] on icon "Icon/Close" at bounding box center [99, 53] width 23 height 23
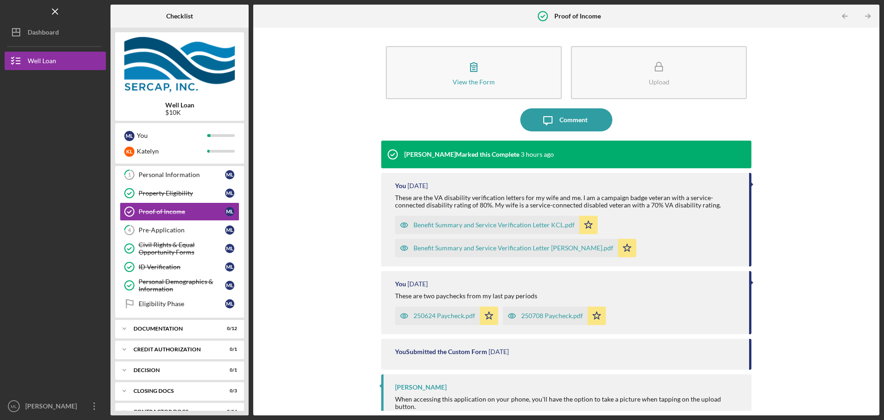
click at [535, 314] on div "250708 Paycheck.pdf" at bounding box center [552, 315] width 62 height 7
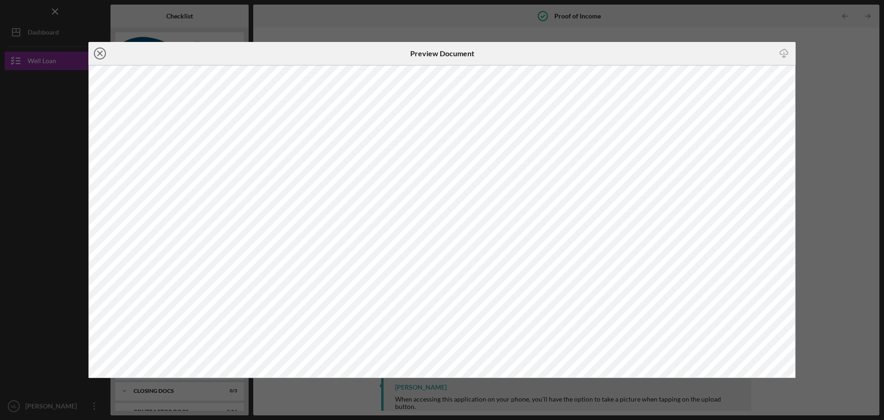
click at [95, 55] on circle at bounding box center [99, 53] width 11 height 11
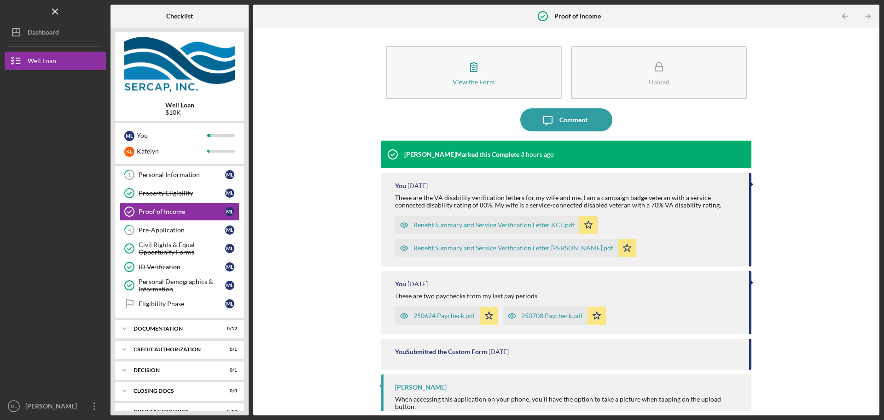
scroll to position [76, 0]
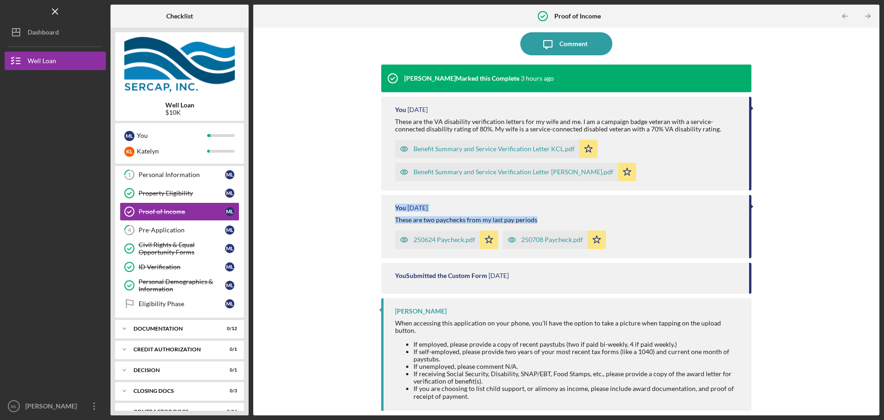
drag, startPoint x: 511, startPoint y: 213, endPoint x: 390, endPoint y: 210, distance: 121.7
click at [390, 210] on div "You 2 weeks ago These are two paychecks from my last pay periods 250624 Paychec…" at bounding box center [566, 226] width 370 height 63
drag, startPoint x: 392, startPoint y: 204, endPoint x: 549, endPoint y: 223, distance: 157.7
click at [549, 223] on div "You 2 weeks ago These are two paychecks from my last pay periods 250624 Paychec…" at bounding box center [566, 226] width 370 height 63
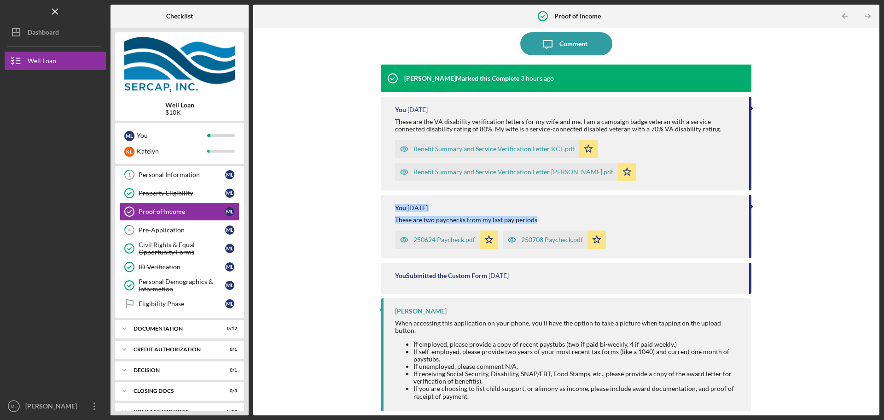
click at [549, 223] on div "These are two paychecks from my last pay periods" at bounding box center [567, 219] width 345 height 7
click at [532, 239] on div "250708 Paycheck.pdf" at bounding box center [552, 239] width 62 height 7
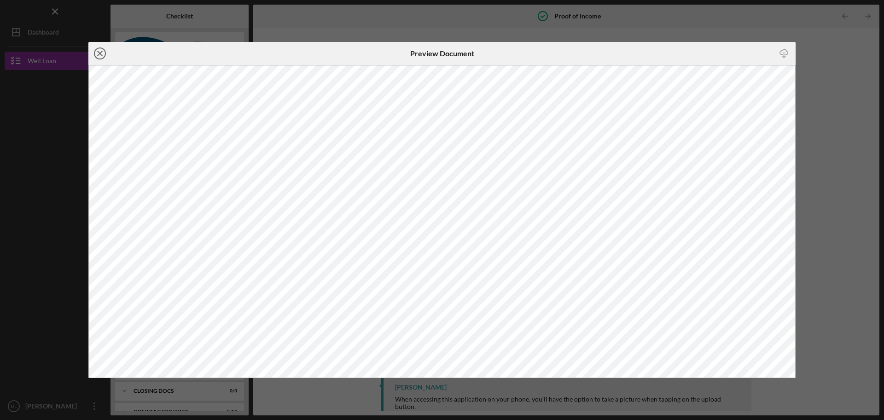
click at [101, 55] on line at bounding box center [100, 53] width 5 height 5
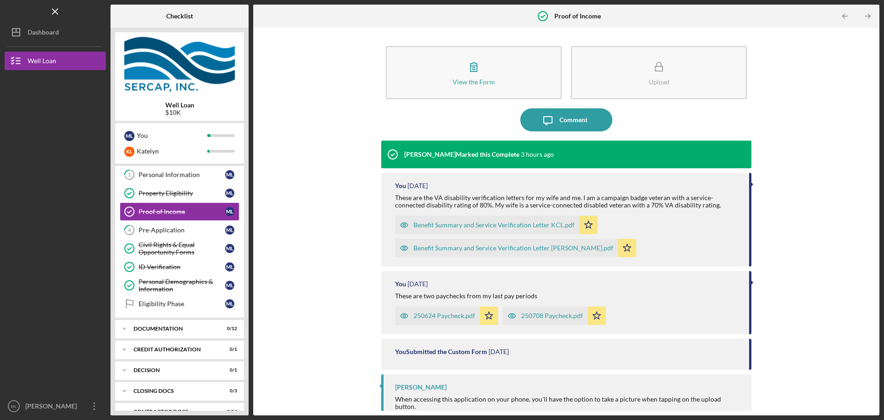
click at [431, 319] on div "250624 Paycheck.pdf" at bounding box center [445, 315] width 62 height 7
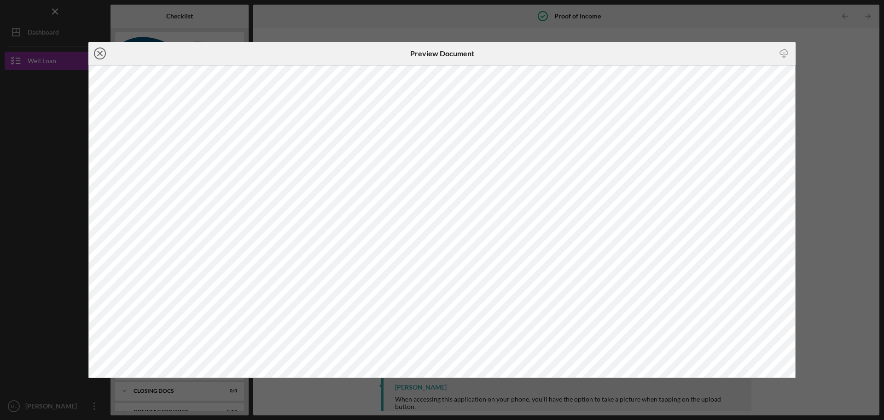
click at [98, 60] on icon "Icon/Close" at bounding box center [99, 53] width 23 height 23
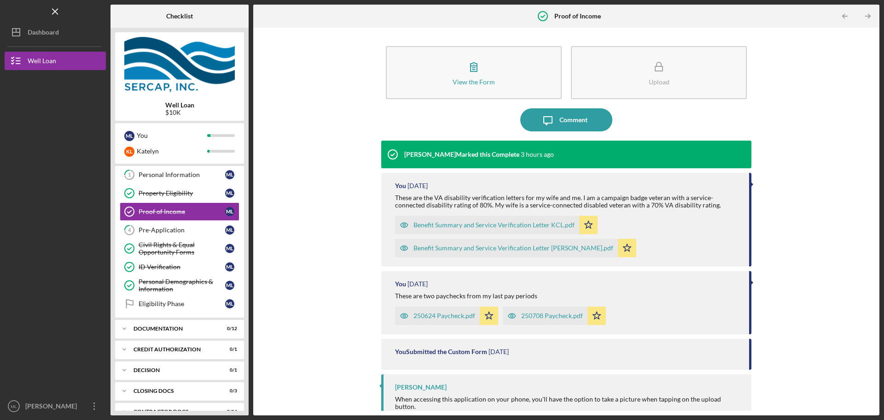
click at [527, 316] on div "250708 Paycheck.pdf" at bounding box center [552, 315] width 62 height 7
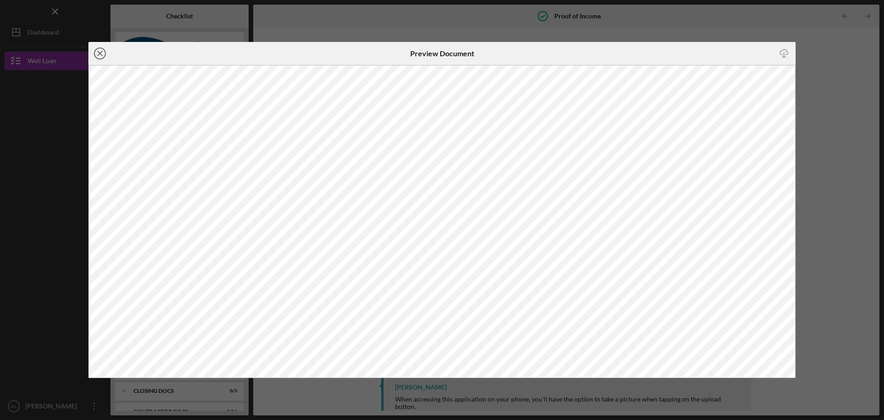
click at [101, 51] on icon "Icon/Close" at bounding box center [99, 53] width 23 height 23
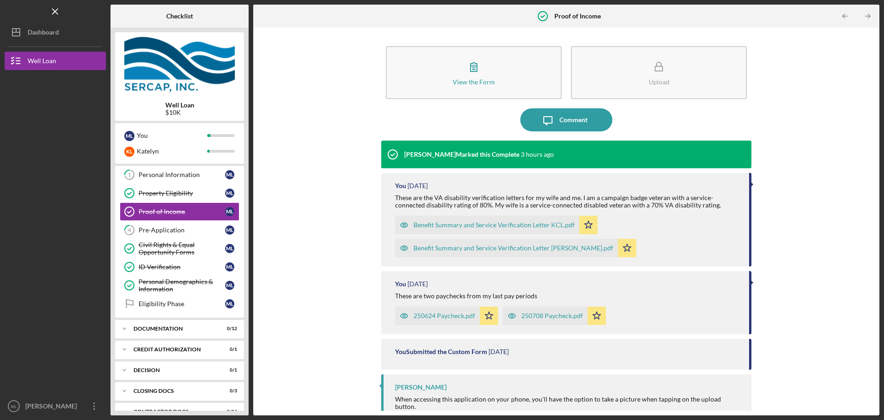
click at [568, 304] on div "250708 Paycheck.pdf Icon/Star" at bounding box center [557, 313] width 108 height 23
click at [568, 314] on div "250708 Paycheck.pdf" at bounding box center [552, 315] width 62 height 7
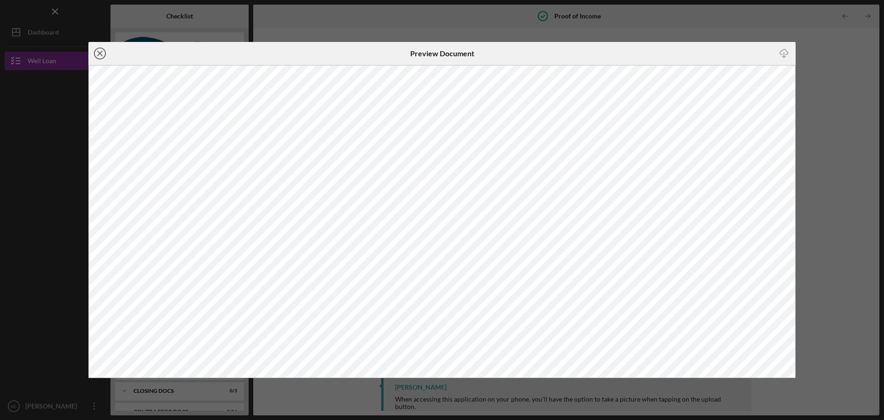
click at [101, 53] on icon "Icon/Close" at bounding box center [99, 53] width 23 height 23
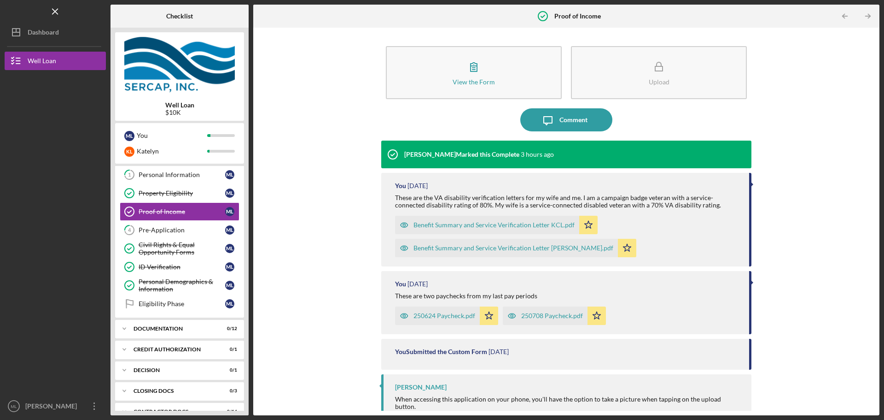
click at [536, 312] on div "250708 Paycheck.pdf" at bounding box center [552, 315] width 62 height 7
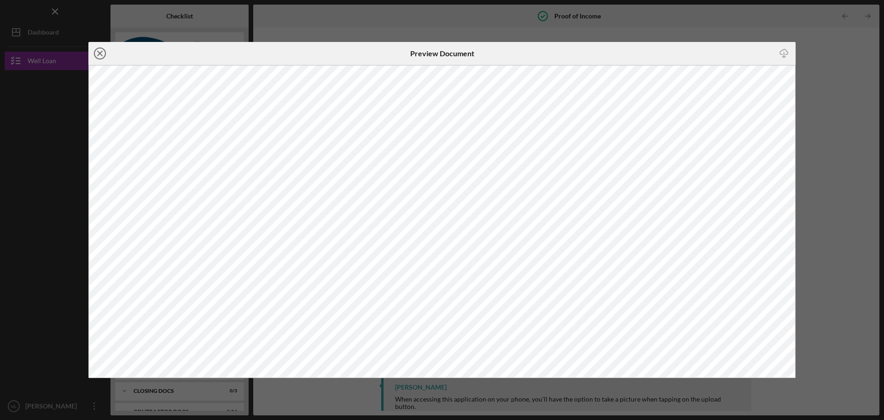
click at [105, 53] on icon "Icon/Close" at bounding box center [99, 53] width 23 height 23
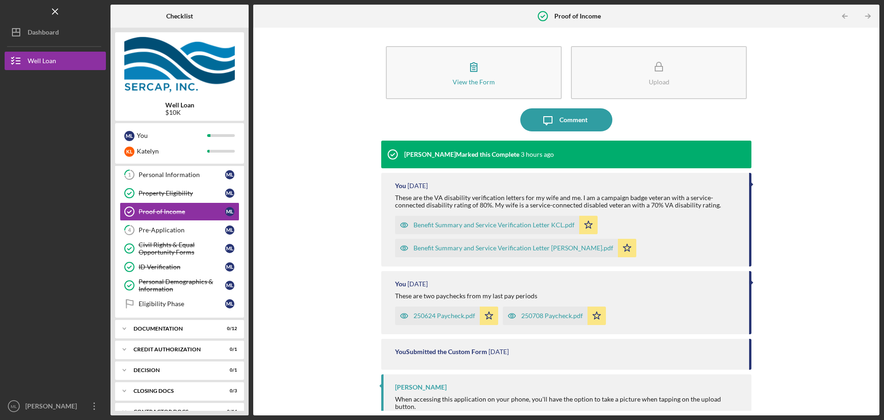
click at [528, 317] on div "250708 Paycheck.pdf" at bounding box center [552, 315] width 62 height 7
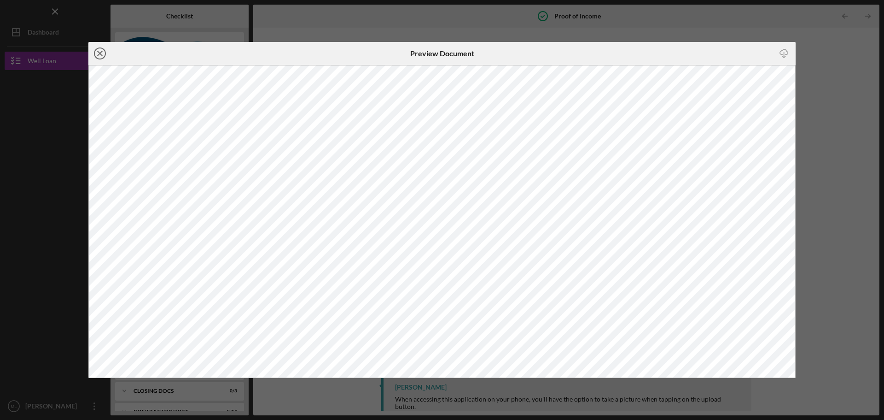
click at [101, 53] on icon "Icon/Close" at bounding box center [99, 53] width 23 height 23
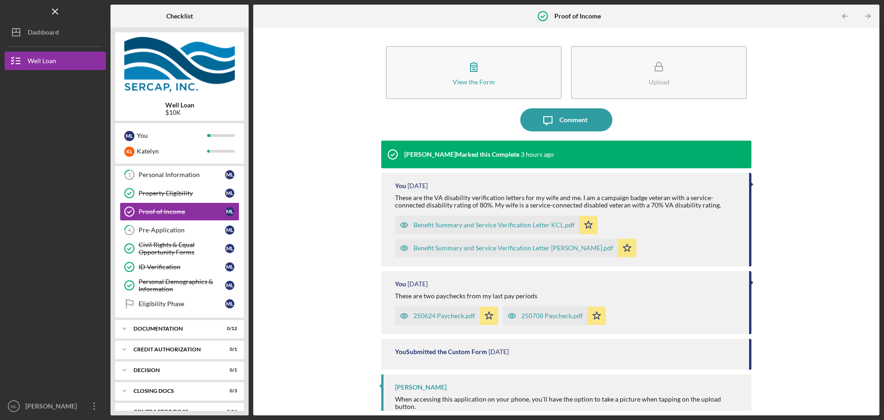
click at [535, 315] on div "250708 Paycheck.pdf" at bounding box center [552, 315] width 62 height 7
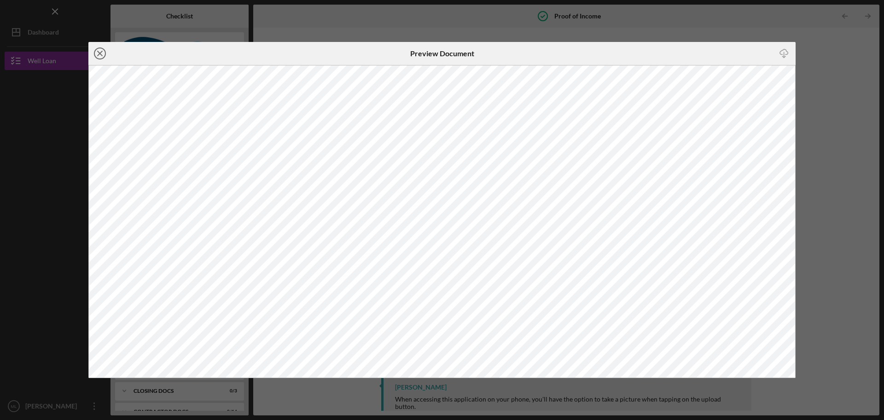
click at [100, 54] on line at bounding box center [100, 53] width 5 height 5
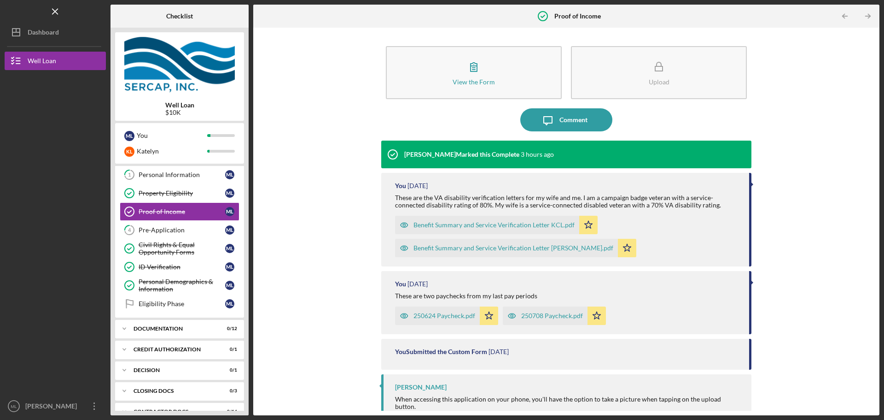
drag, startPoint x: 750, startPoint y: 283, endPoint x: 516, endPoint y: 288, distance: 234.1
click at [516, 288] on div "You 2 weeks ago These are two paychecks from my last pay periods 250624 Paychec…" at bounding box center [566, 302] width 370 height 63
drag, startPoint x: 538, startPoint y: 295, endPoint x: 290, endPoint y: 286, distance: 248.0
click at [290, 286] on div "View the Form Form Upload Icon/Message Comment Erica Jenkins Marked this Comple…" at bounding box center [566, 221] width 617 height 378
click at [611, 284] on div "You 2 weeks ago" at bounding box center [567, 283] width 345 height 7
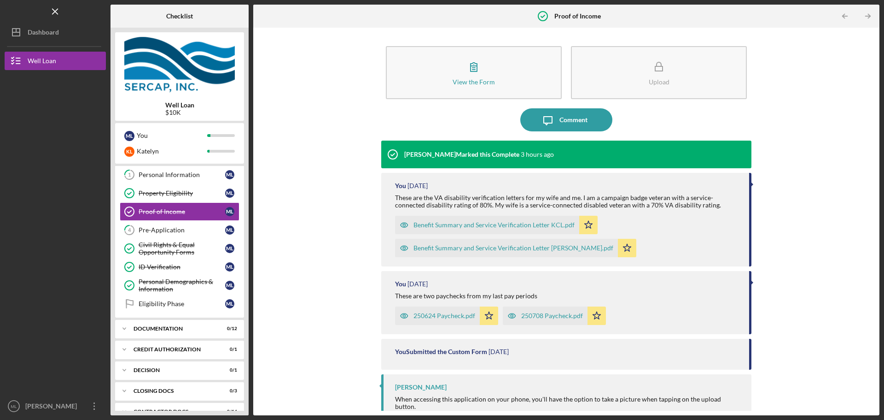
click at [439, 316] on div "250624 Paycheck.pdf" at bounding box center [445, 315] width 62 height 7
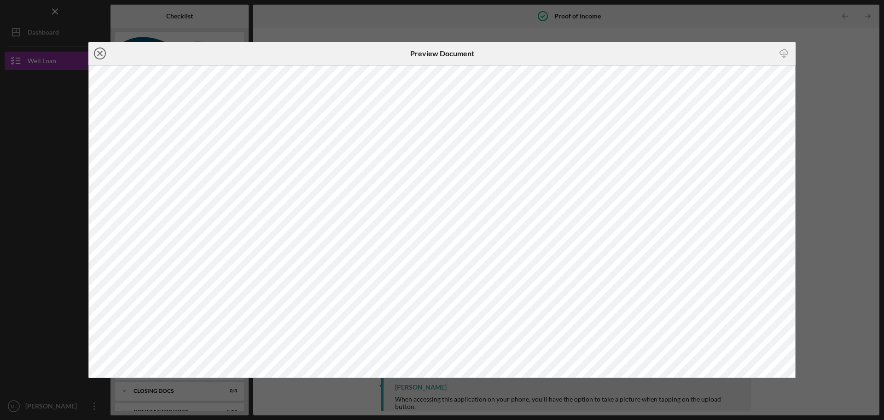
click at [96, 52] on icon "Icon/Close" at bounding box center [99, 53] width 23 height 23
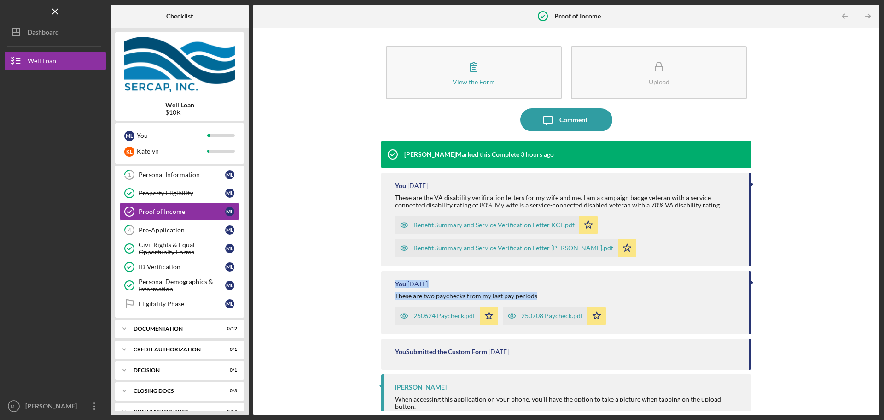
drag, startPoint x: 523, startPoint y: 295, endPoint x: 381, endPoint y: 279, distance: 143.3
click at [381, 279] on div "You 2 weeks ago These are two paychecks from my last pay periods 250624 Paychec…" at bounding box center [566, 302] width 370 height 63
click at [390, 281] on div "You 2 weeks ago These are two paychecks from my last pay periods 250624 Paychec…" at bounding box center [566, 302] width 370 height 63
click at [395, 283] on div "You" at bounding box center [400, 283] width 11 height 7
click at [397, 283] on div "You" at bounding box center [400, 283] width 11 height 7
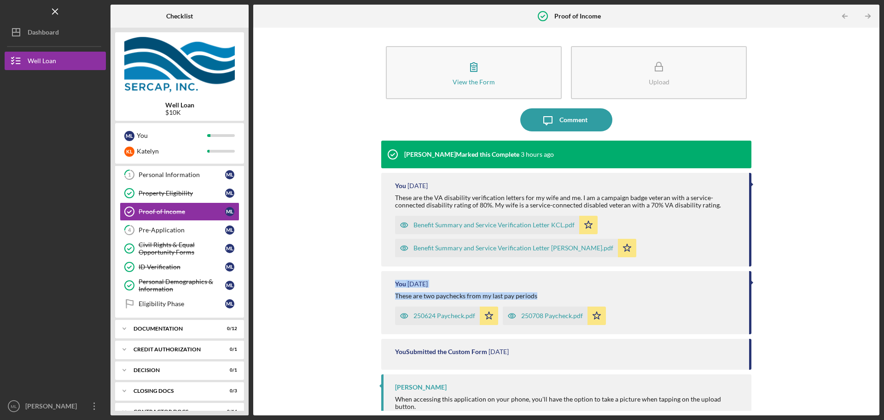
drag, startPoint x: 394, startPoint y: 281, endPoint x: 540, endPoint y: 292, distance: 146.5
click at [540, 292] on div "You 2 weeks ago These are two paychecks from my last pay periods 250624 Paychec…" at bounding box center [566, 302] width 370 height 63
click at [540, 292] on div "These are two paychecks from my last pay periods" at bounding box center [567, 295] width 345 height 7
drag, startPoint x: 524, startPoint y: 294, endPoint x: 390, endPoint y: 277, distance: 135.1
click at [390, 277] on div "You 2 weeks ago These are two paychecks from my last pay periods 250624 Paychec…" at bounding box center [566, 302] width 370 height 63
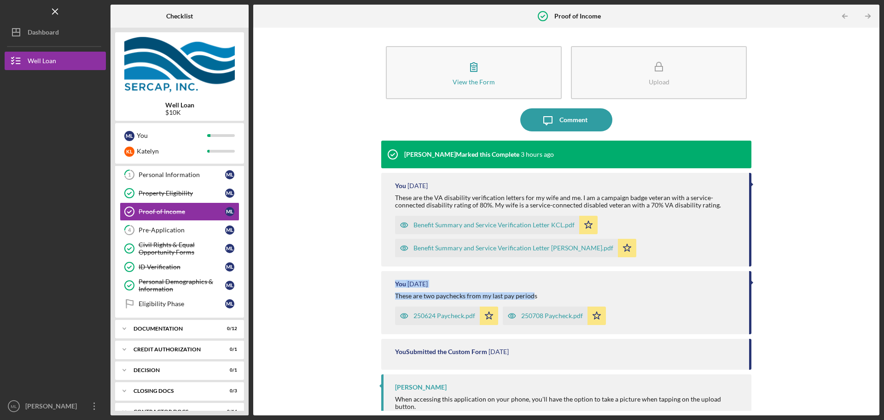
click at [403, 287] on div "You" at bounding box center [400, 283] width 11 height 7
click at [397, 283] on div "You" at bounding box center [400, 283] width 11 height 7
click at [396, 281] on div "You" at bounding box center [400, 283] width 11 height 7
drag, startPoint x: 393, startPoint y: 283, endPoint x: 550, endPoint y: 296, distance: 157.7
click at [550, 296] on div "You 2 weeks ago These are two paychecks from my last pay periods 250624 Paychec…" at bounding box center [566, 302] width 370 height 63
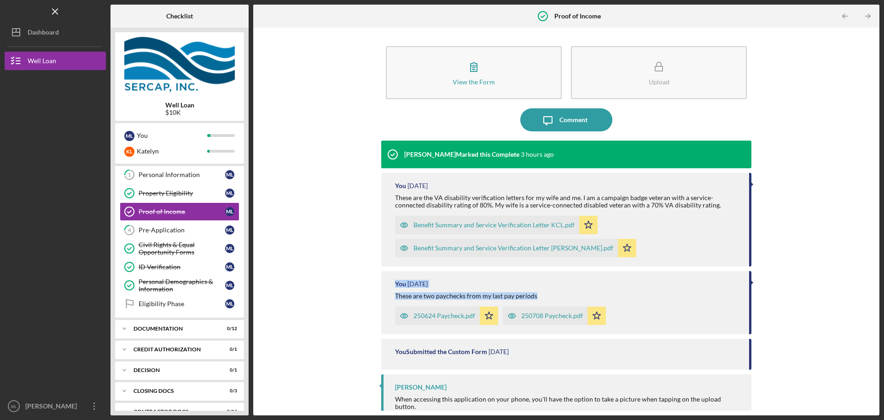
click at [550, 296] on div "These are two paychecks from my last pay periods" at bounding box center [567, 295] width 345 height 7
drag, startPoint x: 535, startPoint y: 294, endPoint x: 396, endPoint y: 282, distance: 139.2
click at [396, 282] on div "You 2 weeks ago These are two paychecks from my last pay periods 250624 Paychec…" at bounding box center [566, 302] width 370 height 63
click at [396, 282] on div "You" at bounding box center [400, 283] width 11 height 7
drag, startPoint x: 398, startPoint y: 284, endPoint x: 536, endPoint y: 295, distance: 138.6
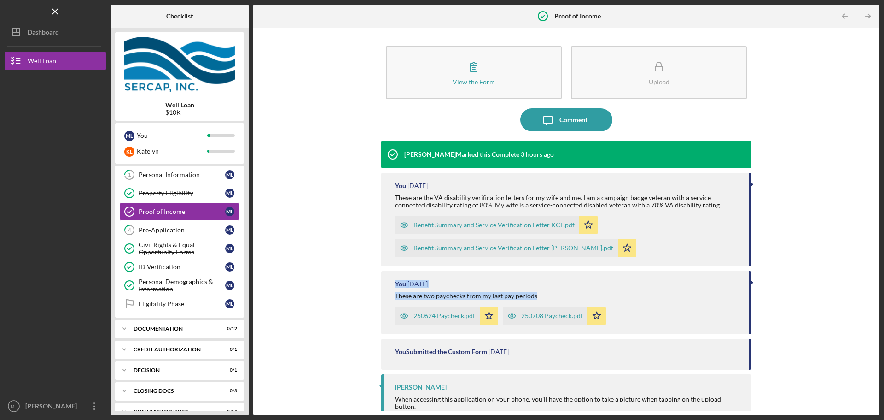
click at [536, 295] on div "You 2 weeks ago These are two paychecks from my last pay periods 250624 Paychec…" at bounding box center [566, 302] width 370 height 63
click at [536, 295] on div "These are two paychecks from my last pay periods" at bounding box center [567, 295] width 345 height 7
click at [536, 296] on div "These are two paychecks from my last pay periods" at bounding box center [567, 295] width 345 height 7
click at [536, 313] on div "250708 Paycheck.pdf" at bounding box center [552, 315] width 62 height 7
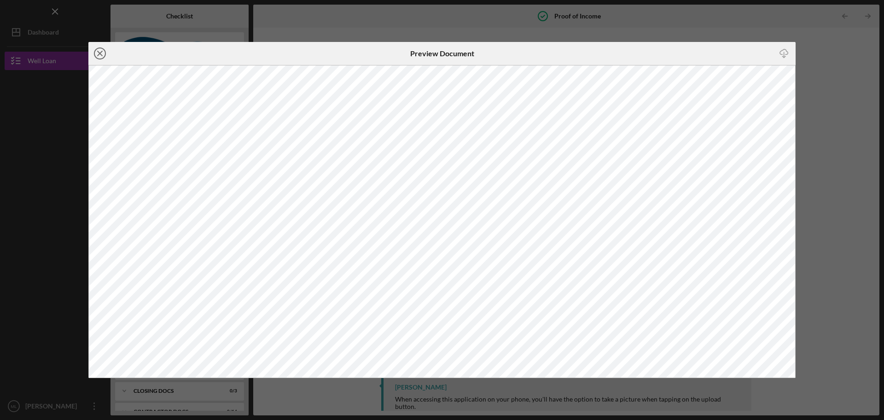
click at [101, 54] on icon "Icon/Close" at bounding box center [99, 53] width 23 height 23
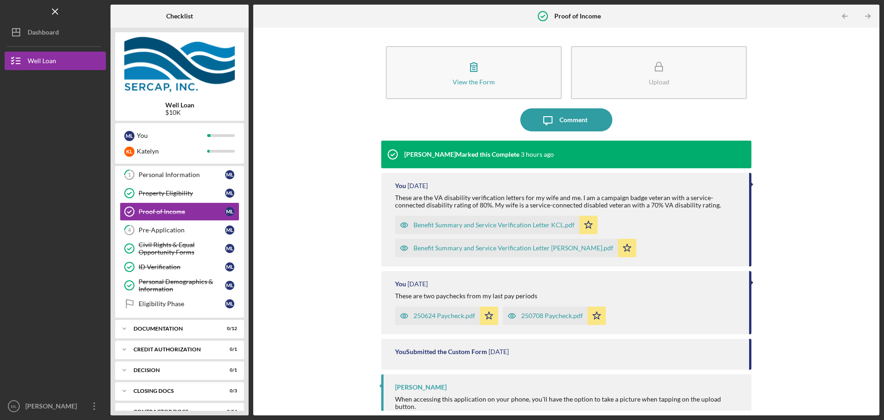
click at [450, 312] on div "250624 Paycheck.pdf" at bounding box center [445, 315] width 62 height 7
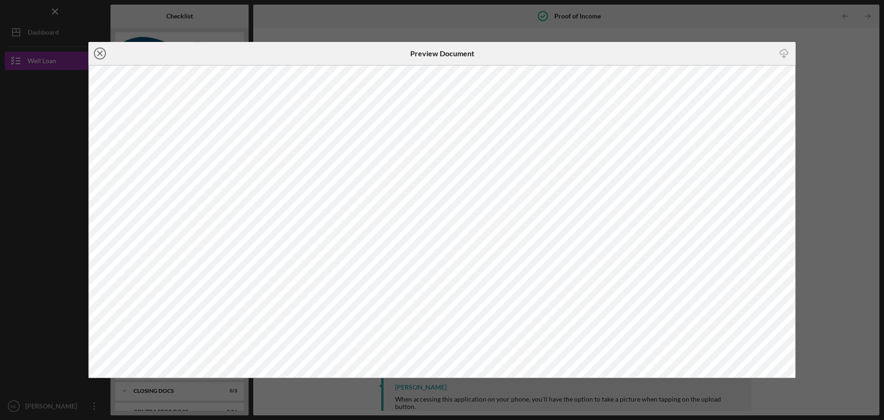
click at [100, 53] on line at bounding box center [100, 53] width 5 height 5
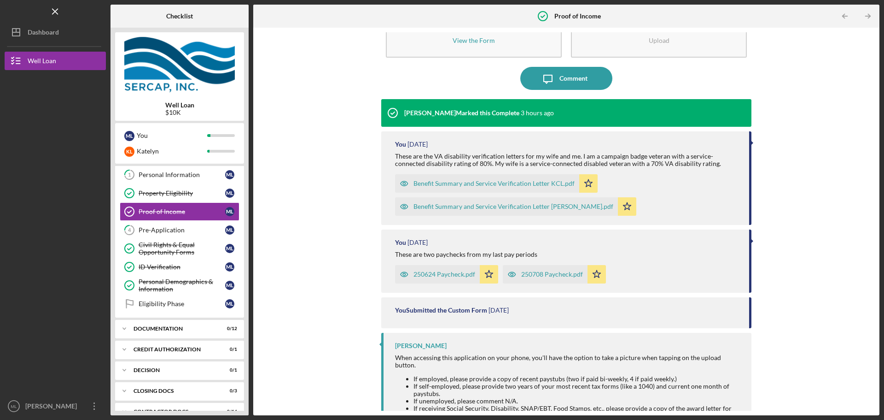
scroll to position [76, 0]
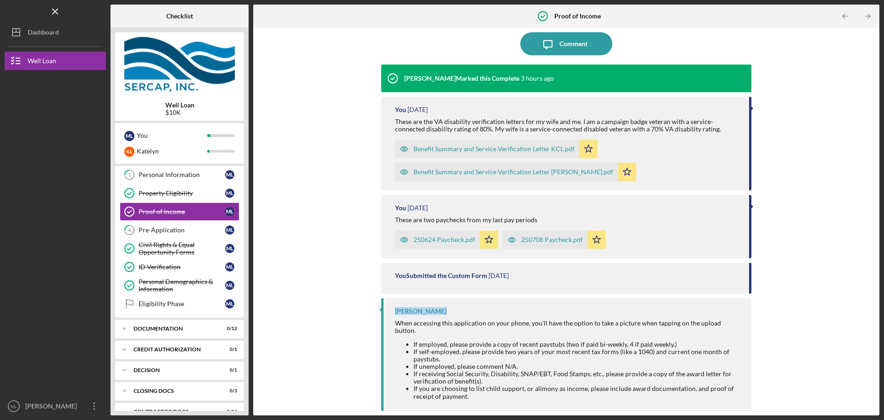
drag, startPoint x: 450, startPoint y: 312, endPoint x: 388, endPoint y: 310, distance: 61.3
click at [388, 310] on div "Erica Jenkins When accessing this application on your phone, you'll have the op…" at bounding box center [566, 358] width 370 height 120
drag, startPoint x: 392, startPoint y: 311, endPoint x: 398, endPoint y: 312, distance: 6.1
click at [392, 311] on div "Erica Jenkins When accessing this application on your phone, you'll have the op…" at bounding box center [566, 358] width 370 height 120
click at [399, 312] on div "[PERSON_NAME]" at bounding box center [421, 310] width 52 height 7
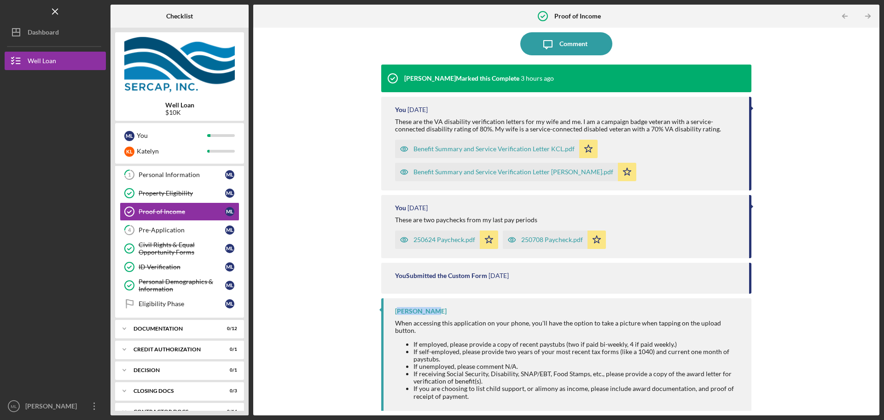
drag, startPoint x: 424, startPoint y: 308, endPoint x: 396, endPoint y: 309, distance: 28.6
click at [398, 309] on div "[PERSON_NAME]" at bounding box center [421, 310] width 52 height 7
click at [392, 309] on div "Erica Jenkins When accessing this application on your phone, you'll have the op…" at bounding box center [566, 358] width 370 height 120
drag, startPoint x: 393, startPoint y: 310, endPoint x: 435, endPoint y: 310, distance: 41.9
click at [435, 310] on div "Erica Jenkins When accessing this application on your phone, you'll have the op…" at bounding box center [566, 358] width 370 height 120
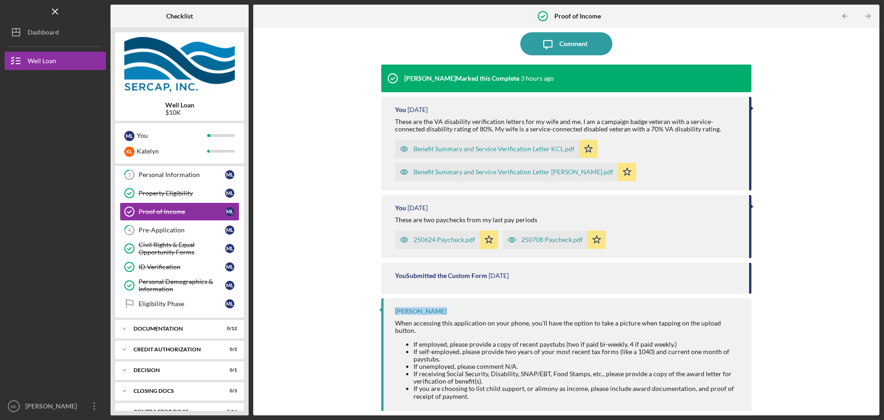
click at [435, 310] on div "[PERSON_NAME]" at bounding box center [568, 310] width 347 height 7
drag, startPoint x: 436, startPoint y: 311, endPoint x: 390, endPoint y: 310, distance: 45.6
click at [390, 310] on div "Erica Jenkins When accessing this application on your phone, you'll have the op…" at bounding box center [566, 358] width 370 height 120
click at [409, 313] on div "[PERSON_NAME]" at bounding box center [421, 310] width 52 height 7
drag, startPoint x: 398, startPoint y: 318, endPoint x: 404, endPoint y: 318, distance: 5.5
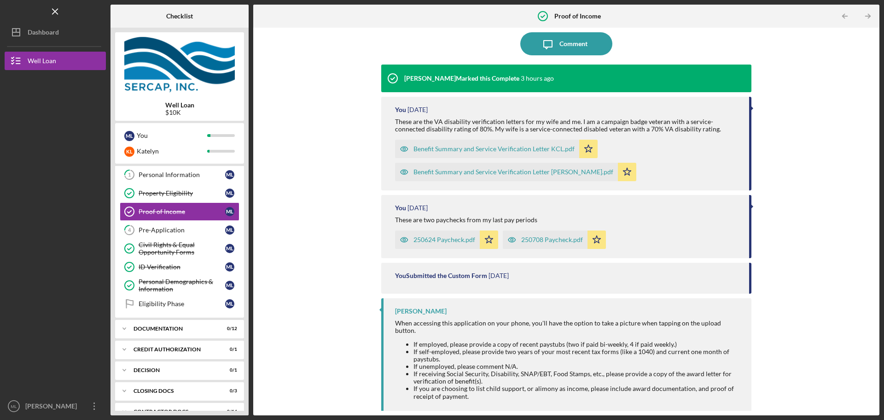
click at [399, 318] on div "Erica Jenkins When accessing this application on your phone, you'll have the op…" at bounding box center [566, 358] width 370 height 120
click at [429, 311] on div "[PERSON_NAME]" at bounding box center [421, 310] width 52 height 7
drag, startPoint x: 433, startPoint y: 311, endPoint x: 394, endPoint y: 310, distance: 39.2
click at [395, 310] on div "[PERSON_NAME]" at bounding box center [568, 310] width 347 height 7
click at [394, 310] on div "Erica Jenkins When accessing this application on your phone, you'll have the op…" at bounding box center [566, 358] width 370 height 120
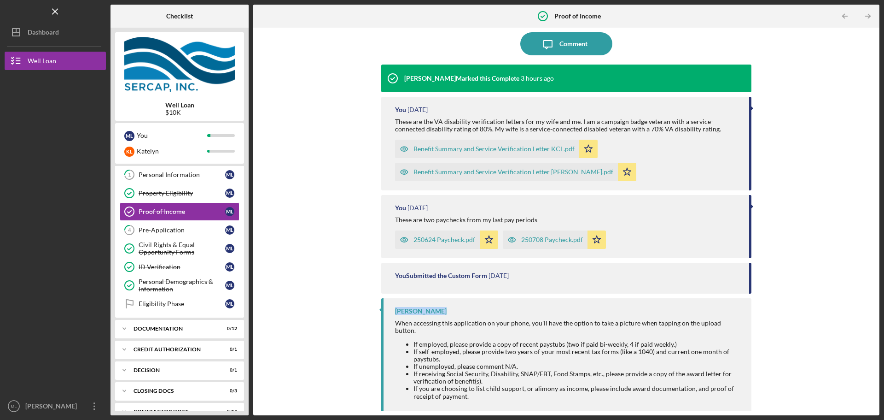
drag, startPoint x: 394, startPoint y: 310, endPoint x: 430, endPoint y: 313, distance: 36.0
click at [427, 313] on div "Erica Jenkins When accessing this application on your phone, you'll have the op…" at bounding box center [566, 358] width 370 height 120
click at [431, 313] on div "[PERSON_NAME]" at bounding box center [421, 310] width 52 height 7
click at [432, 310] on div "[PERSON_NAME]" at bounding box center [568, 310] width 347 height 7
drag, startPoint x: 433, startPoint y: 310, endPoint x: 388, endPoint y: 308, distance: 44.8
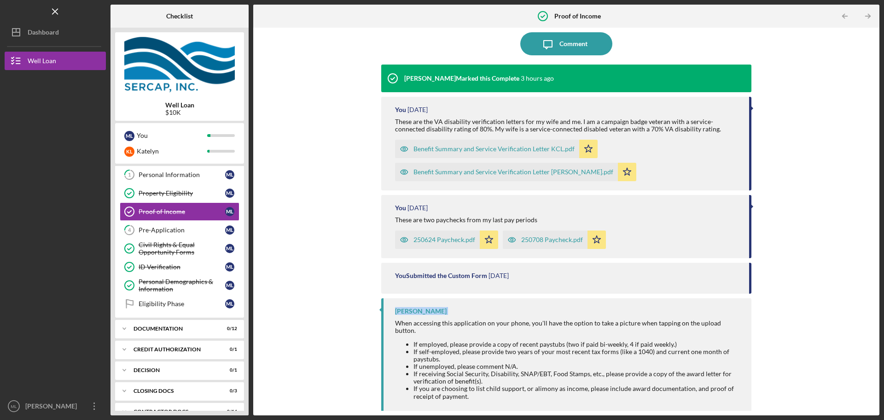
click at [388, 308] on div "Erica Jenkins When accessing this application on your phone, you'll have the op…" at bounding box center [566, 358] width 370 height 120
click at [421, 307] on div "[PERSON_NAME]" at bounding box center [421, 310] width 52 height 7
drag, startPoint x: 474, startPoint y: 313, endPoint x: 388, endPoint y: 310, distance: 85.3
click at [387, 309] on div "Erica Jenkins When accessing this application on your phone, you'll have the op…" at bounding box center [566, 358] width 370 height 120
click at [406, 312] on div "[PERSON_NAME]" at bounding box center [421, 310] width 52 height 7
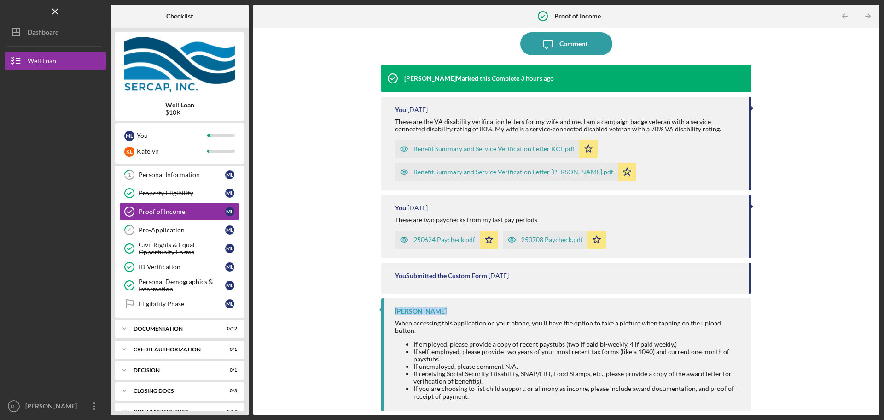
drag, startPoint x: 433, startPoint y: 310, endPoint x: 394, endPoint y: 312, distance: 38.7
click at [394, 312] on div "Erica Jenkins When accessing this application on your phone, you'll have the op…" at bounding box center [566, 358] width 370 height 120
click at [394, 311] on div "Erica Jenkins When accessing this application on your phone, you'll have the op…" at bounding box center [566, 358] width 370 height 120
drag, startPoint x: 398, startPoint y: 311, endPoint x: 435, endPoint y: 310, distance: 36.9
click at [435, 310] on div "[PERSON_NAME]" at bounding box center [568, 310] width 347 height 7
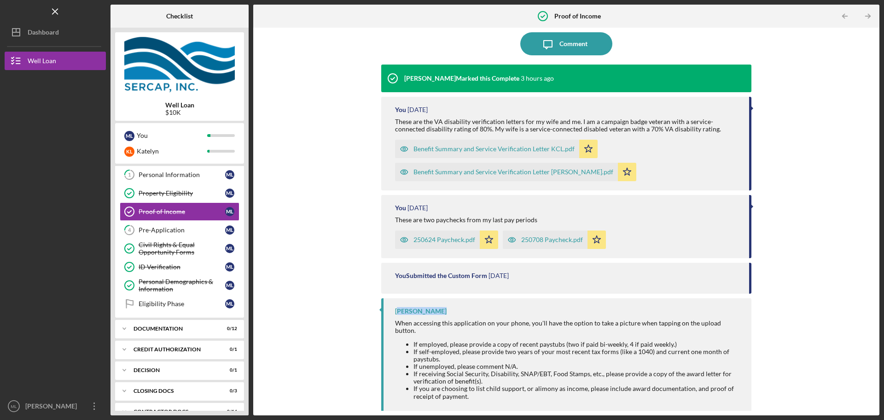
click at [435, 310] on div "[PERSON_NAME]" at bounding box center [568, 310] width 347 height 7
drag, startPoint x: 435, startPoint y: 310, endPoint x: 393, endPoint y: 307, distance: 41.6
click at [392, 307] on div "Erica Jenkins When accessing this application on your phone, you'll have the op…" at bounding box center [566, 358] width 370 height 120
click at [674, 207] on div "You 2 weeks ago" at bounding box center [567, 207] width 345 height 7
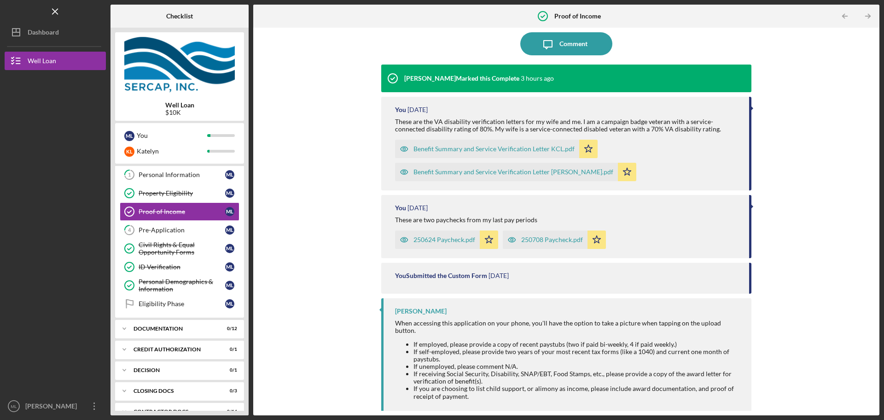
click at [486, 348] on li "If self-employed, please provide two years of your most recent tax forms (like …" at bounding box center [578, 355] width 329 height 15
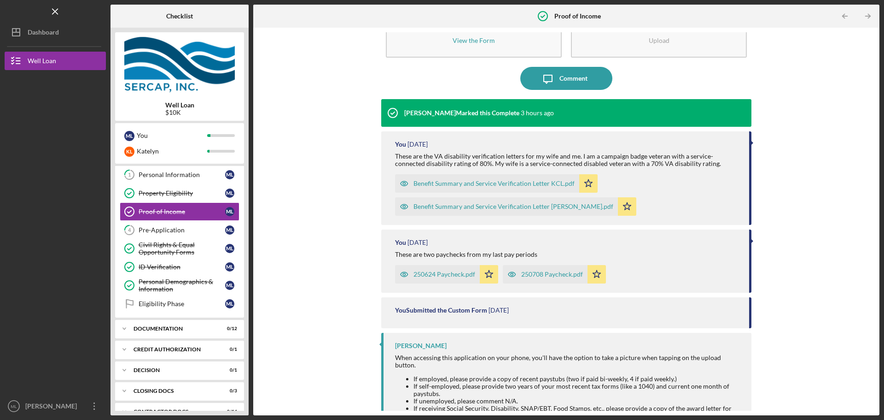
scroll to position [0, 0]
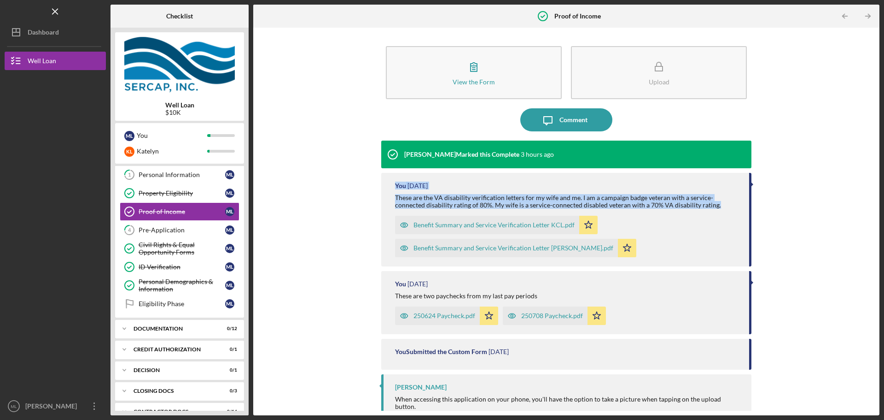
drag, startPoint x: 689, startPoint y: 208, endPoint x: 388, endPoint y: 180, distance: 301.6
click at [388, 180] on div "You 2 weeks ago These are the VA disability verification letters for my wife an…" at bounding box center [566, 220] width 370 height 94
click at [397, 183] on div "You" at bounding box center [400, 185] width 11 height 7
drag, startPoint x: 390, startPoint y: 183, endPoint x: 702, endPoint y: 210, distance: 313.5
click at [702, 210] on div "You 2 weeks ago These are the VA disability verification letters for my wife an…" at bounding box center [566, 220] width 370 height 94
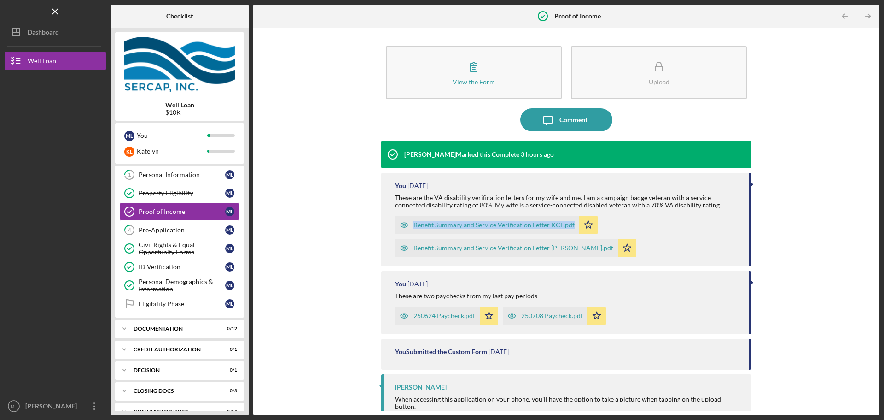
click at [700, 210] on div "You 2 weeks ago These are the VA disability verification letters for my wife an…" at bounding box center [566, 220] width 370 height 94
click at [683, 204] on div "These are the VA disability verification letters for my wife and me. I am a cam…" at bounding box center [567, 201] width 345 height 15
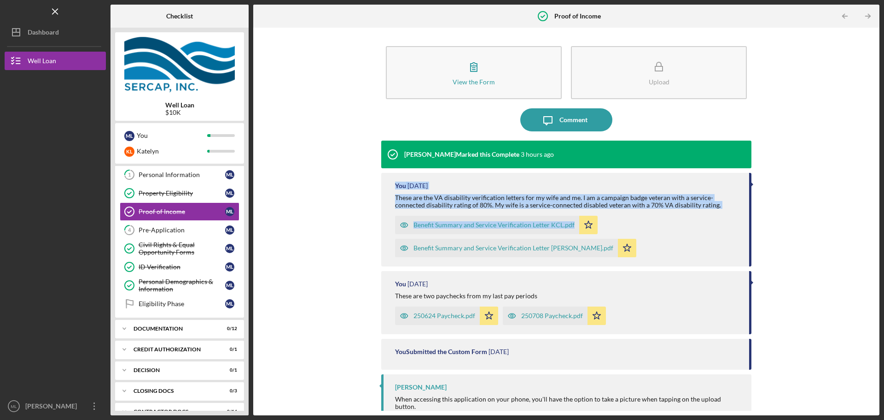
drag, startPoint x: 683, startPoint y: 204, endPoint x: 394, endPoint y: 177, distance: 290.5
click at [395, 177] on div "You 2 weeks ago These are the VA disability verification letters for my wife an…" at bounding box center [566, 220] width 370 height 94
click at [393, 179] on div "You 2 weeks ago These are the VA disability verification letters for my wife an…" at bounding box center [566, 220] width 370 height 94
click at [411, 184] on time "[DATE]" at bounding box center [418, 185] width 20 height 7
click at [416, 184] on time "[DATE]" at bounding box center [418, 185] width 20 height 7
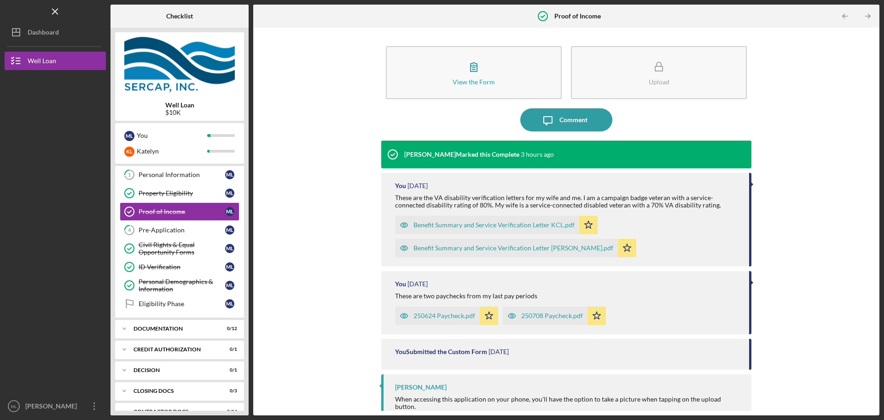
click at [641, 199] on div "These are the VA disability verification letters for my wife and me. I am a cam…" at bounding box center [567, 201] width 345 height 15
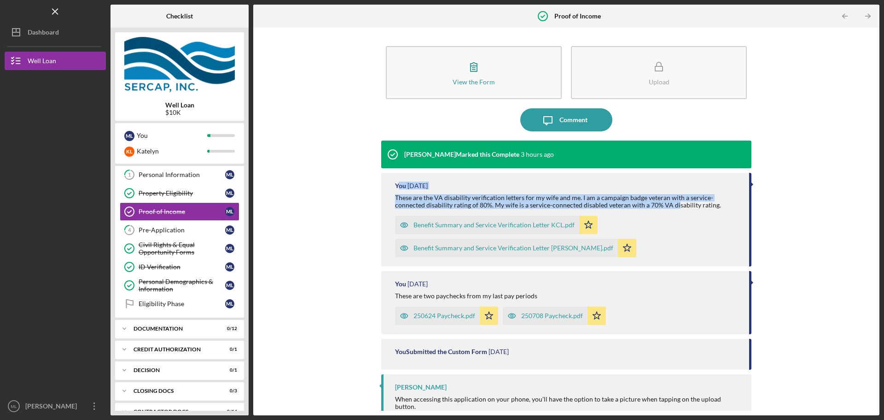
drag, startPoint x: 644, startPoint y: 206, endPoint x: 396, endPoint y: 184, distance: 249.3
click at [398, 184] on div "You 2 weeks ago These are the VA disability verification letters for my wife an…" at bounding box center [566, 220] width 370 height 94
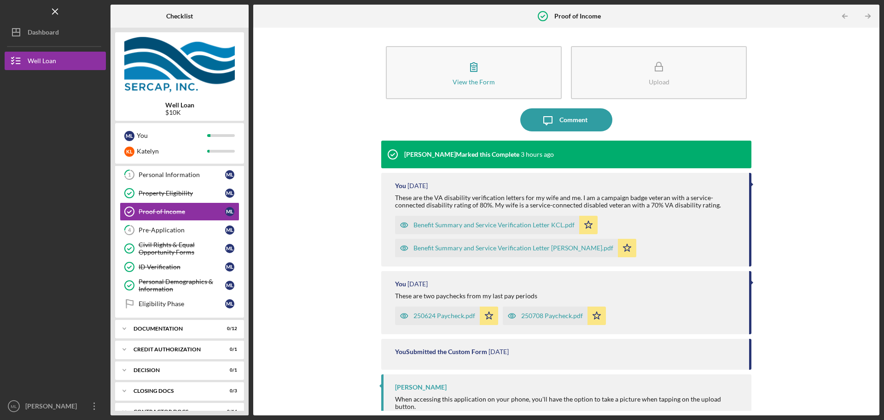
click at [396, 184] on div "You" at bounding box center [400, 185] width 11 height 7
click at [560, 115] on div "Comment" at bounding box center [574, 119] width 28 height 23
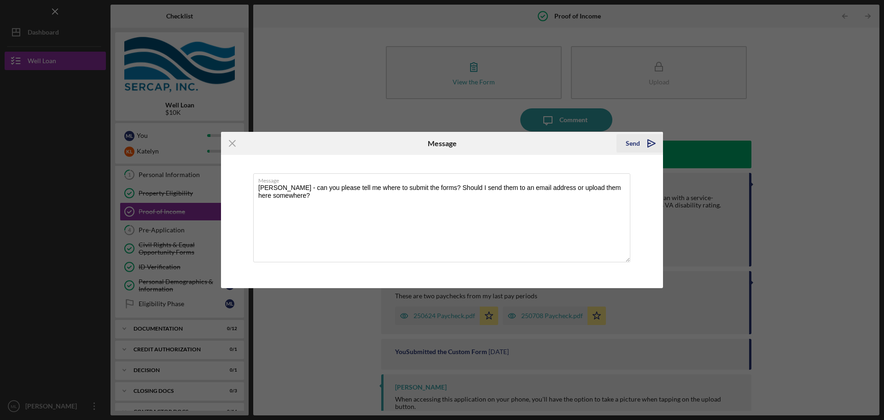
type textarea "Erica - can you please tell me where to submit the forms? Should I send them to…"
click at [639, 145] on div "Send" at bounding box center [633, 143] width 14 height 18
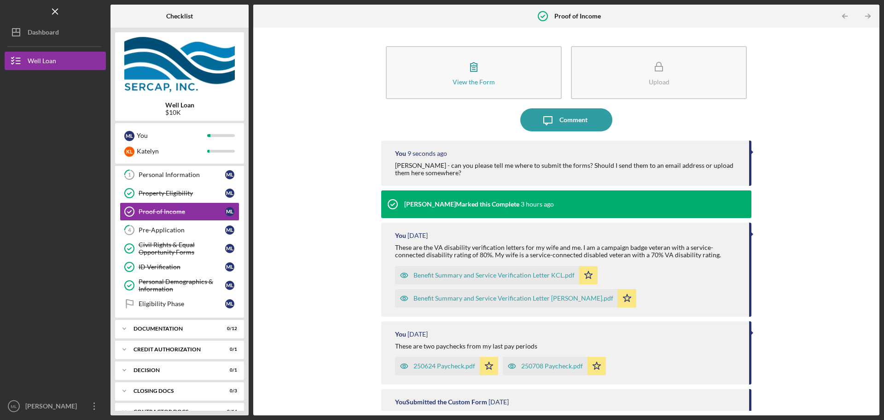
click at [795, 188] on div "View the Form Form Upload Icon/Message Comment You 9 seconds ago Erica - can yo…" at bounding box center [566, 221] width 617 height 378
click at [192, 134] on div "You" at bounding box center [172, 136] width 70 height 16
click at [194, 148] on div "Katelyn" at bounding box center [172, 151] width 70 height 16
click at [179, 323] on div "Icon/Expander Documentation 0 / 12" at bounding box center [179, 328] width 129 height 18
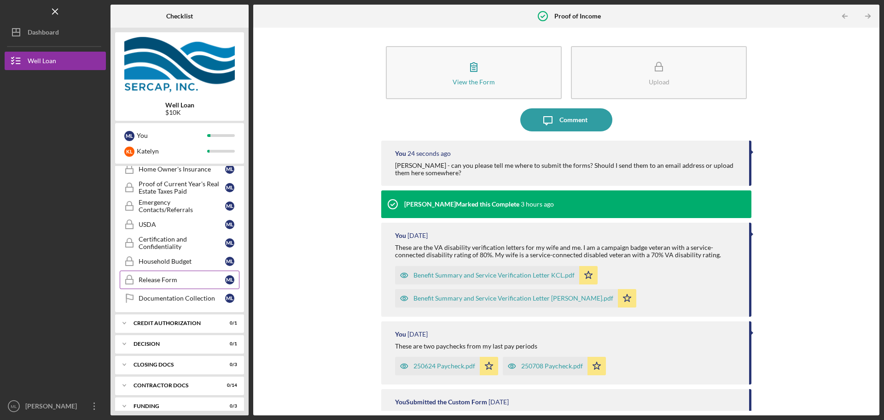
scroll to position [281, 0]
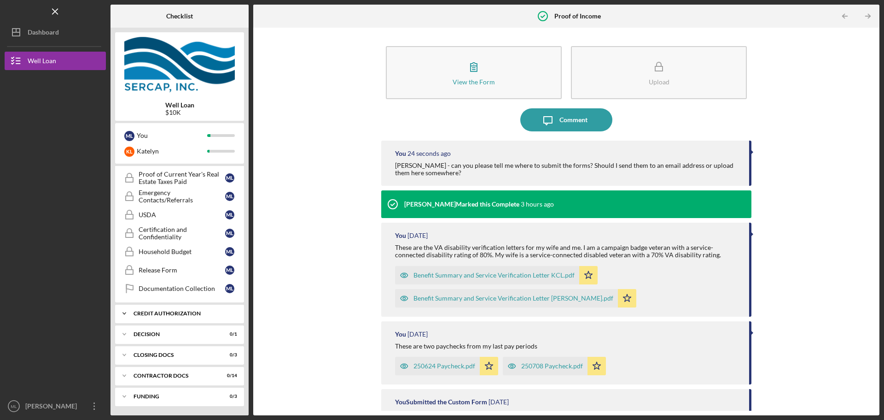
click at [179, 313] on div "CREDIT AUTHORIZATION" at bounding box center [183, 313] width 99 height 6
click at [178, 313] on div "CREDIT AUTHORIZATION" at bounding box center [183, 313] width 99 height 6
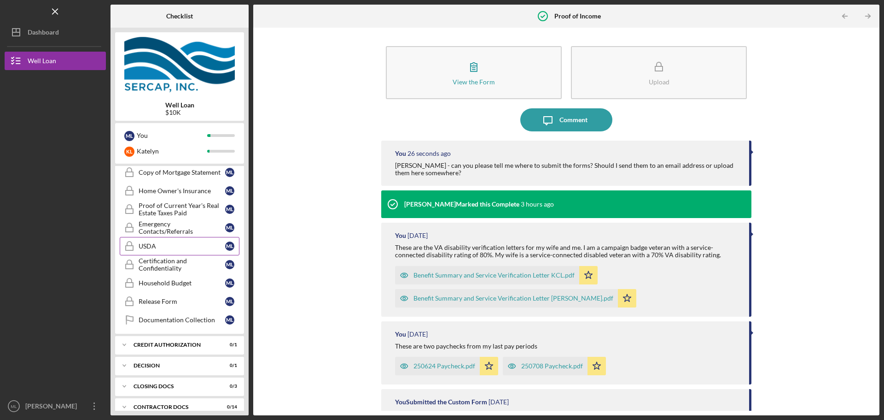
scroll to position [189, 0]
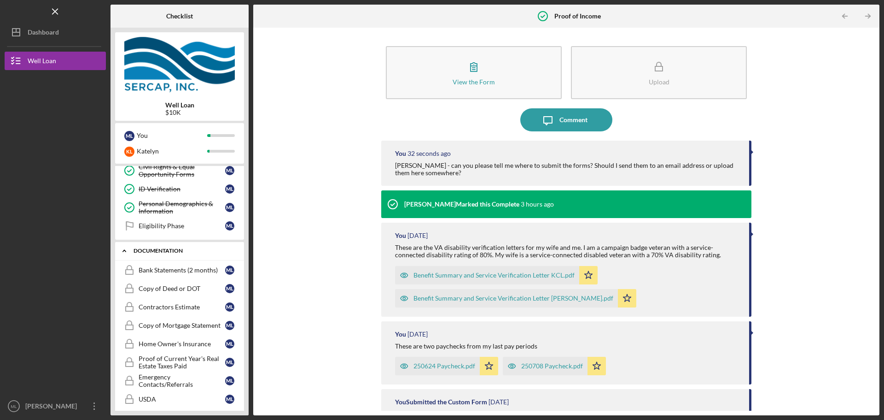
click at [124, 248] on icon "Icon/Expander" at bounding box center [124, 250] width 18 height 18
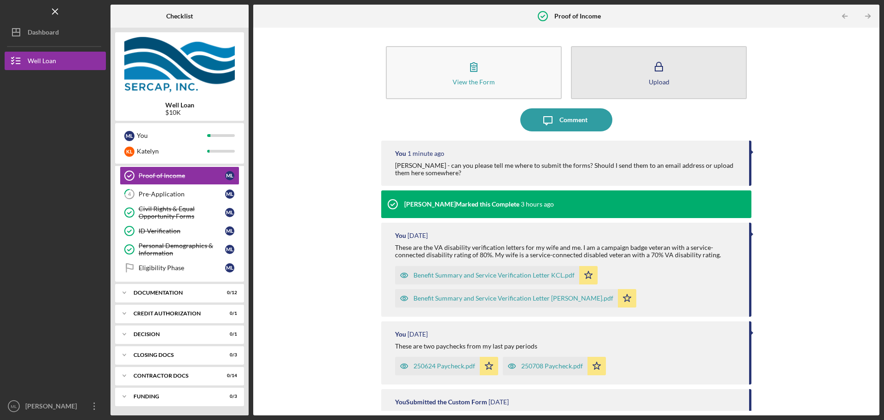
click at [641, 75] on button "Upload" at bounding box center [659, 72] width 176 height 53
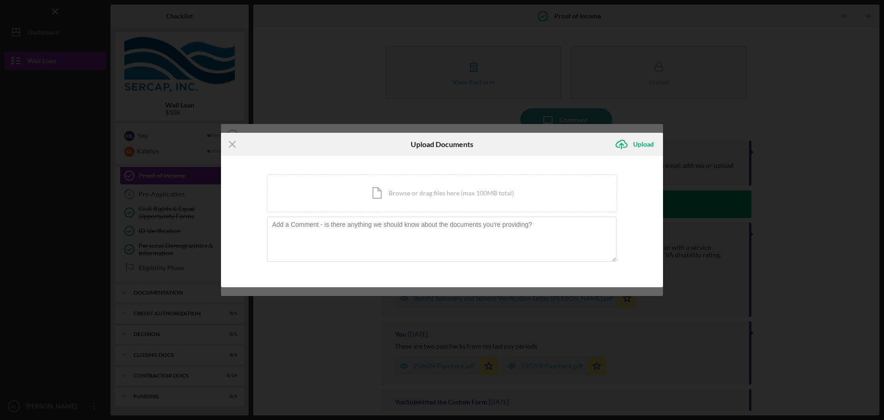
click at [239, 141] on icon "Icon/Menu Close" at bounding box center [232, 144] width 23 height 23
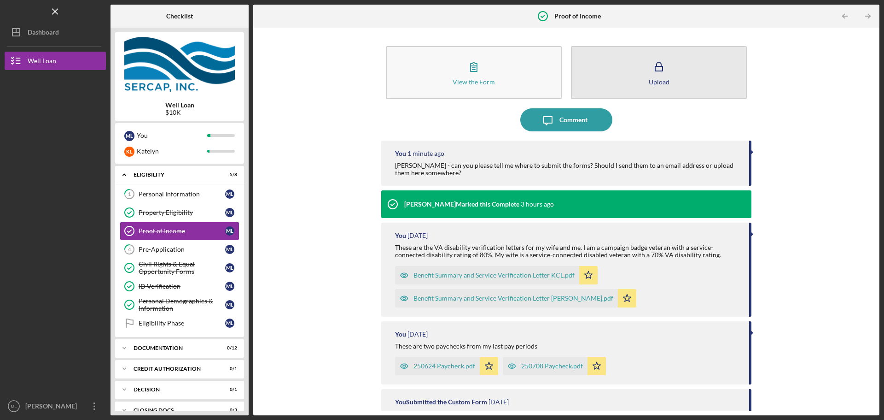
click at [661, 75] on icon "button" at bounding box center [659, 66] width 23 height 23
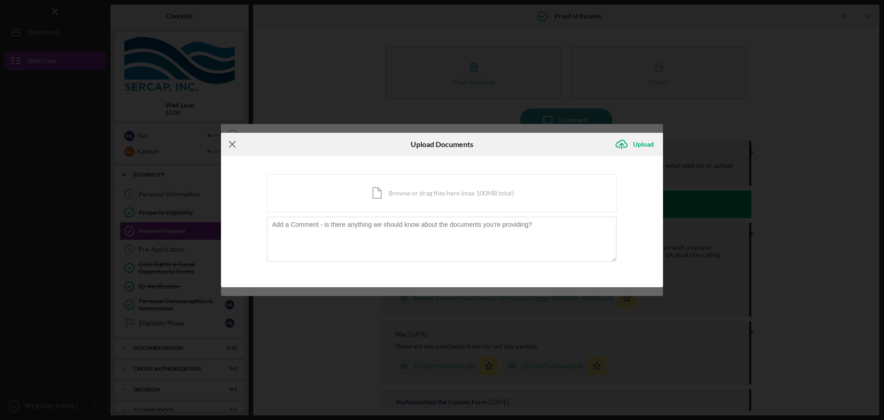
click at [237, 146] on icon "Icon/Menu Close" at bounding box center [232, 144] width 23 height 23
